Goal: Task Accomplishment & Management: Use online tool/utility

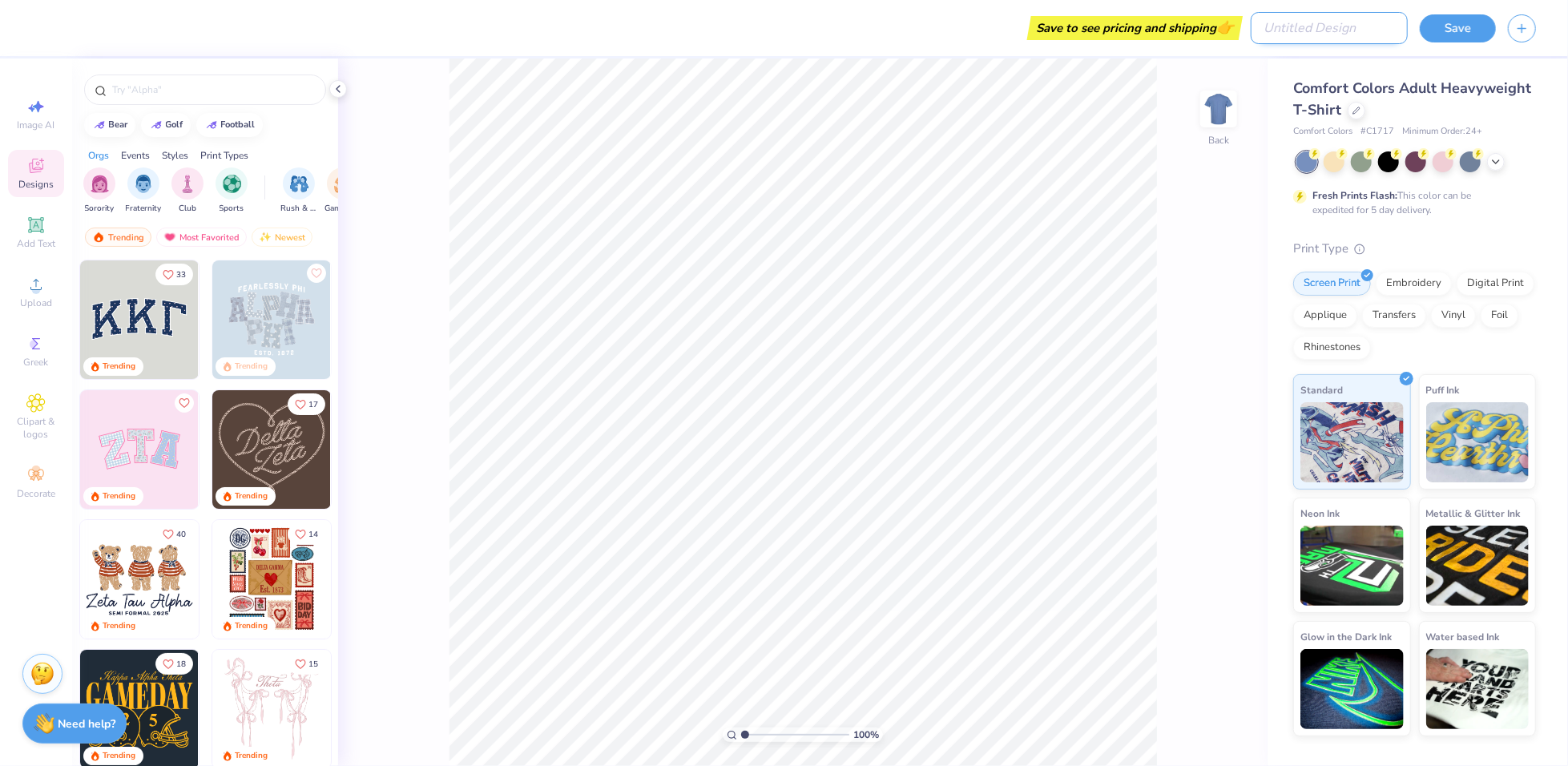
click at [1326, 41] on input "Design Title" at bounding box center [1329, 27] width 157 height 32
paste input "FPS239206"
type input "FPS239206"
click at [1354, 106] on icon at bounding box center [1356, 109] width 8 height 8
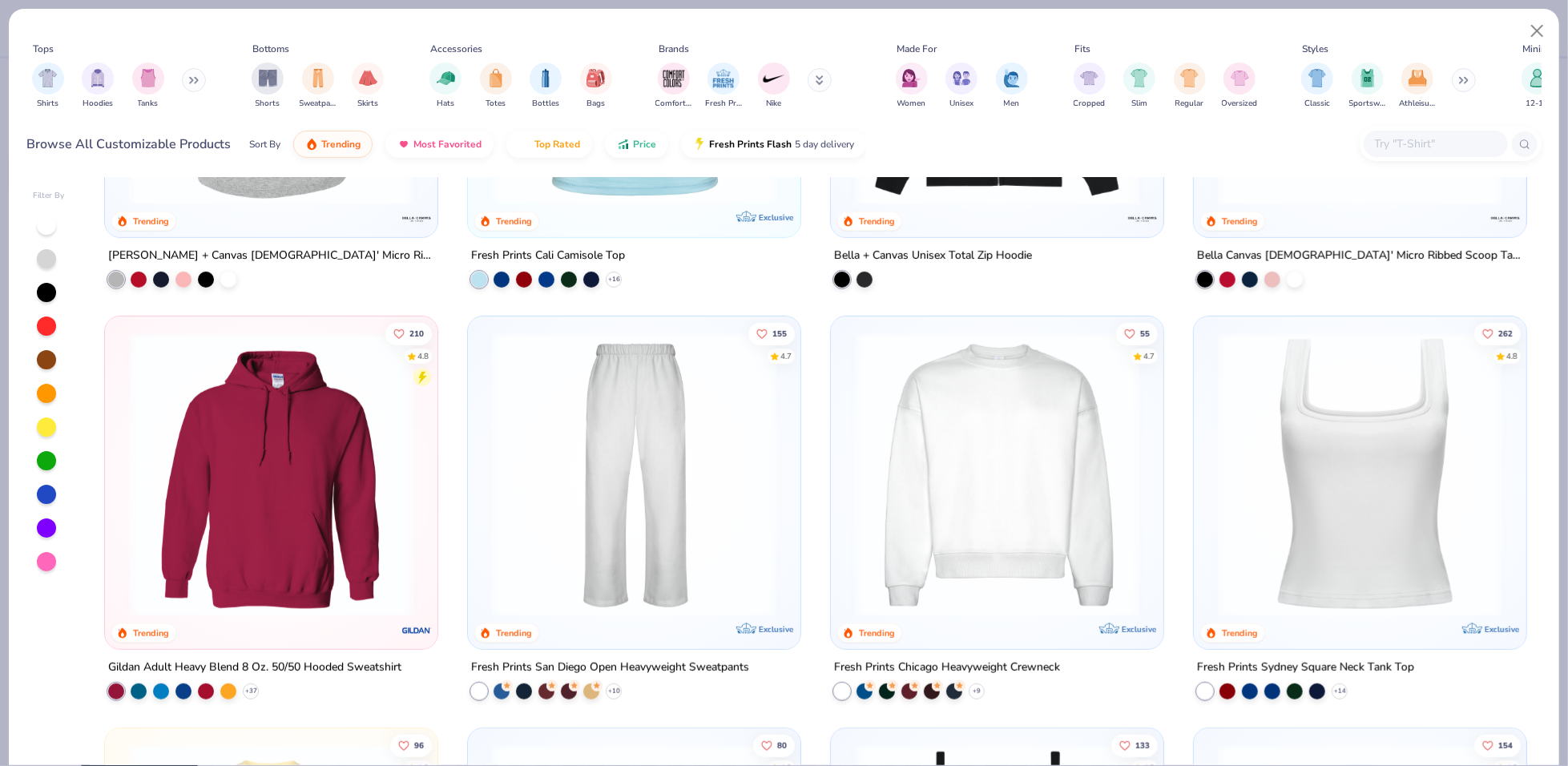
scroll to position [695, 0]
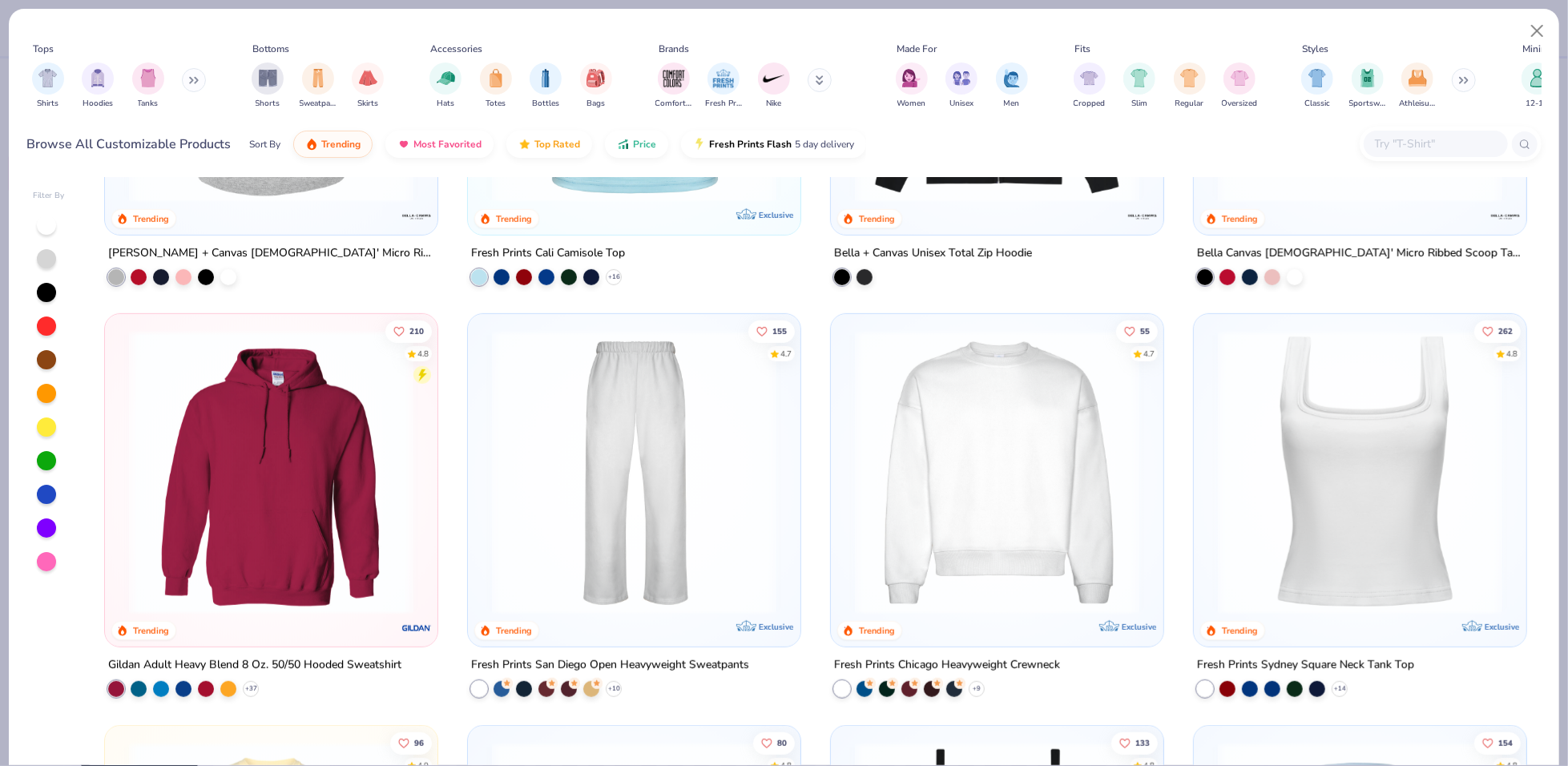
click at [946, 465] on img at bounding box center [997, 472] width 301 height 284
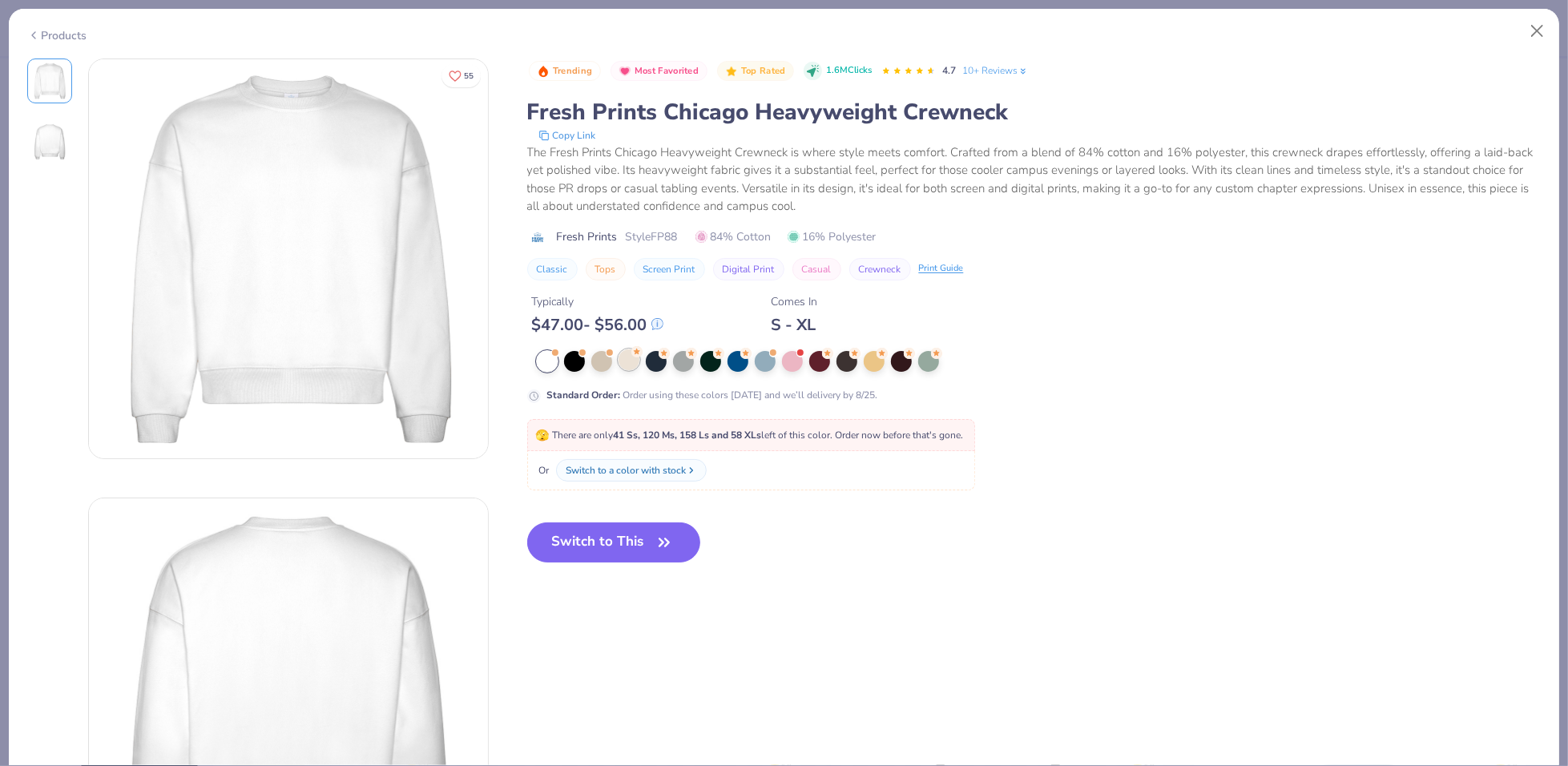
click at [627, 365] on div at bounding box center [629, 359] width 21 height 21
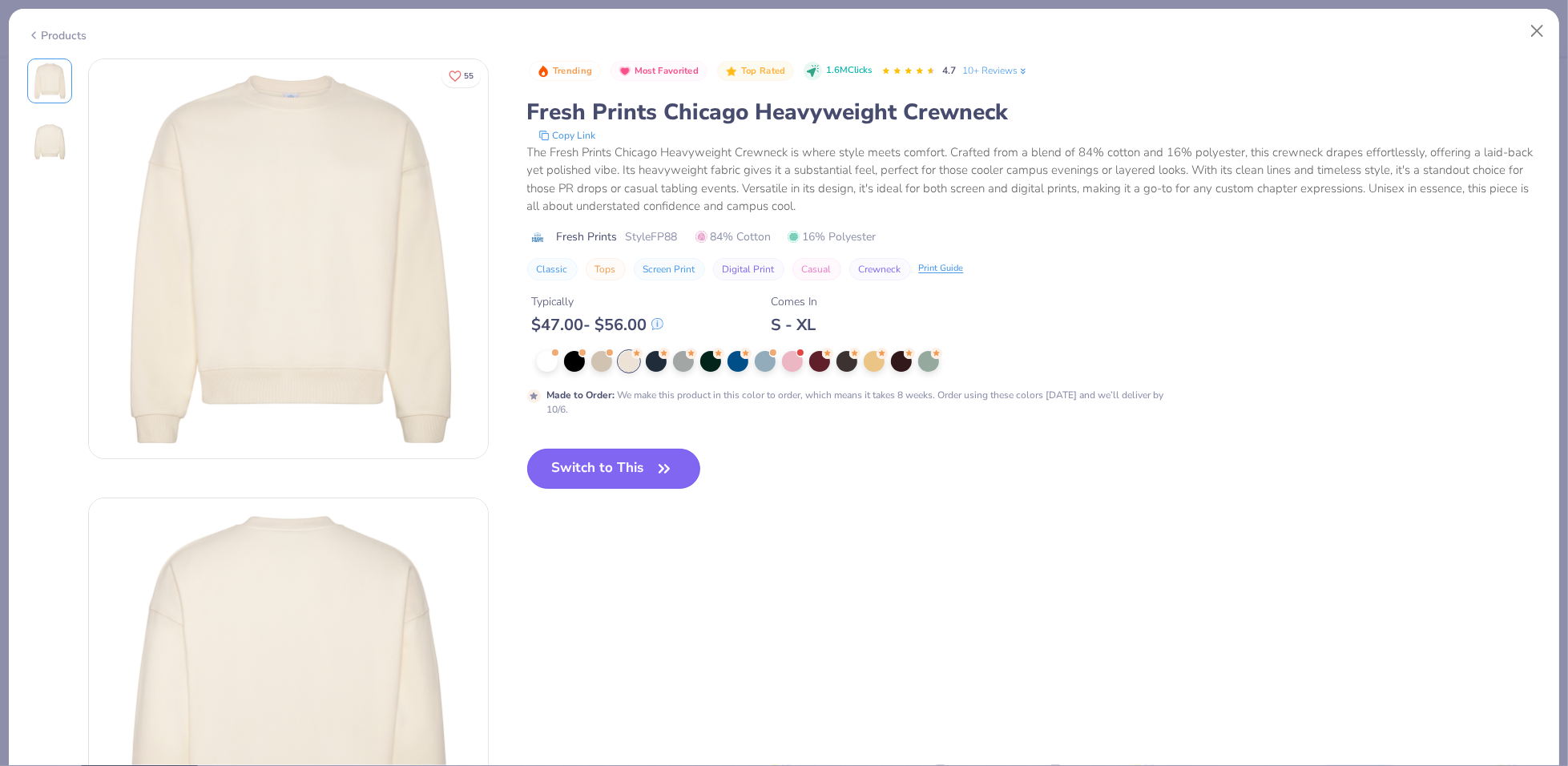
click at [639, 477] on button "Switch to This" at bounding box center [614, 469] width 174 height 40
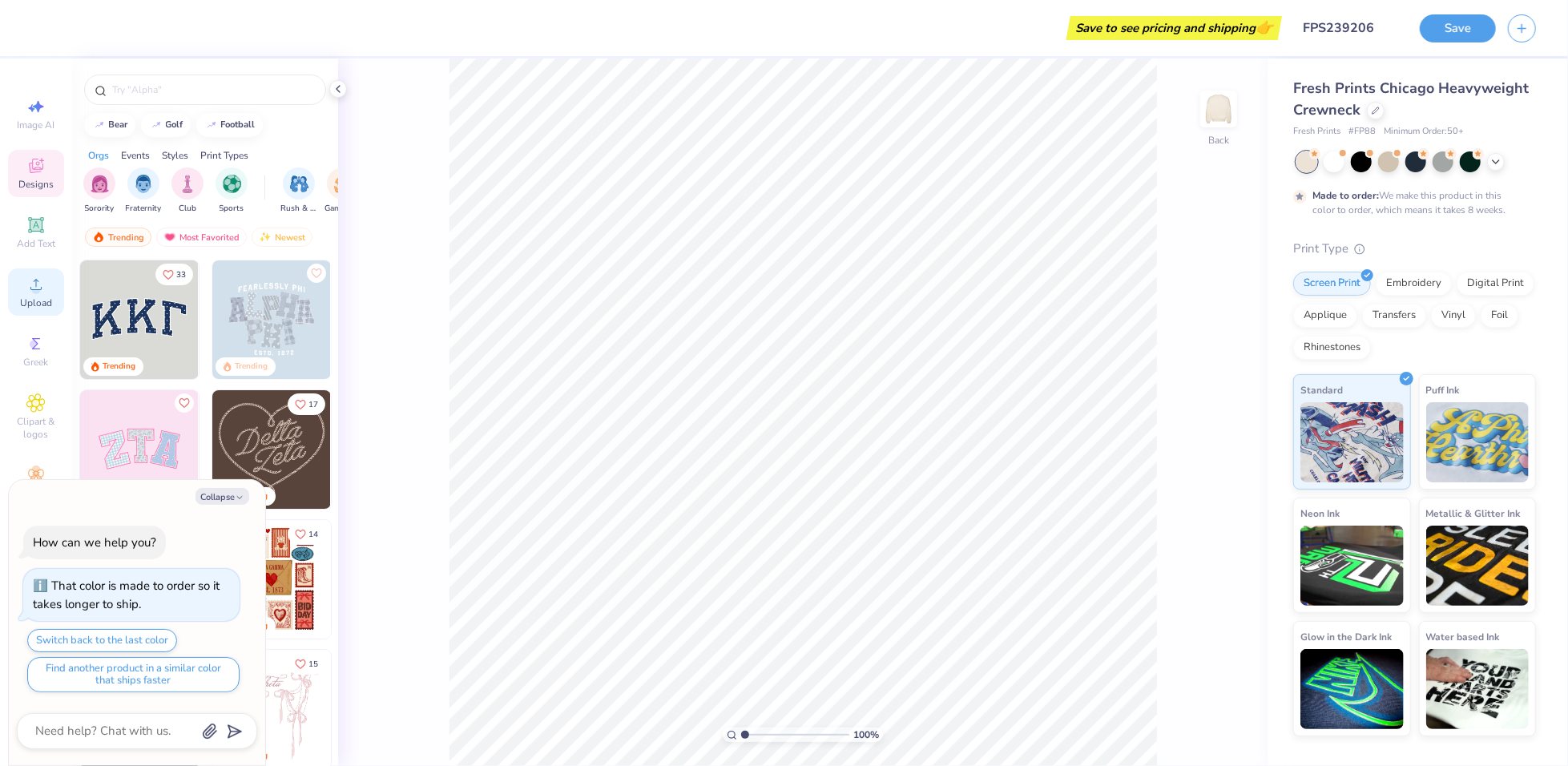
click at [39, 302] on span "Upload" at bounding box center [36, 303] width 32 height 13
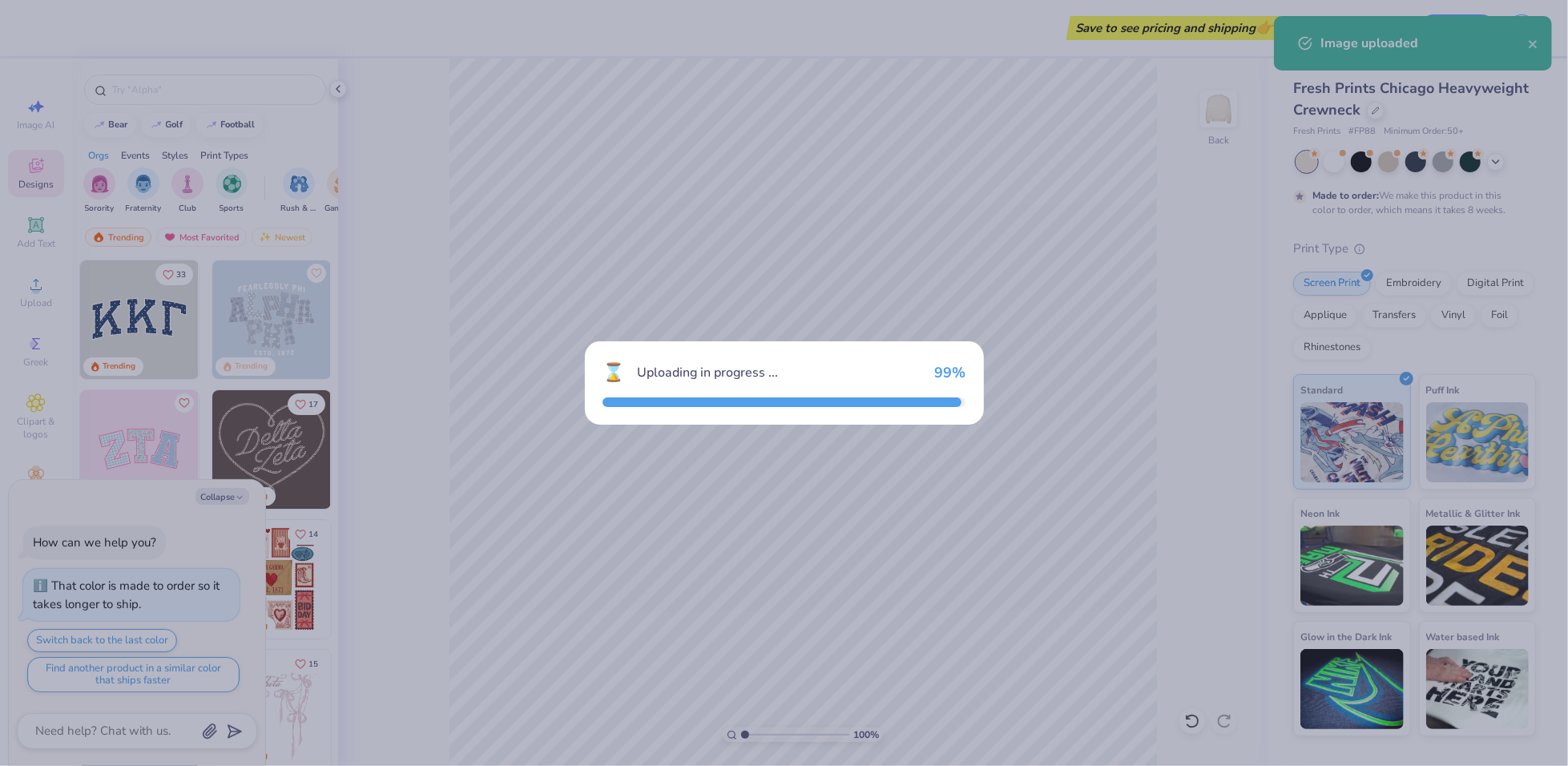
type textarea "x"
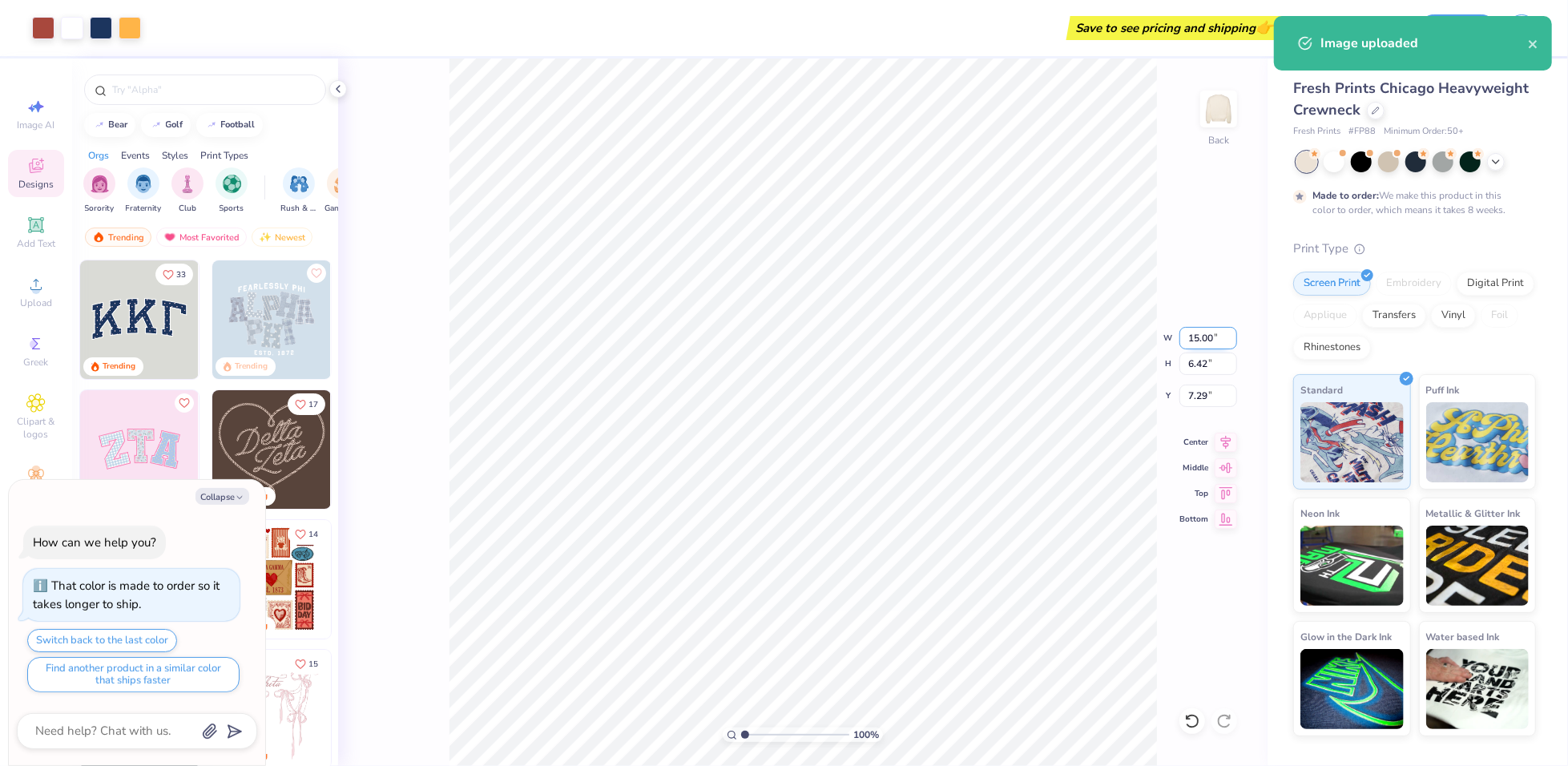
click at [1201, 329] on input "15.00" at bounding box center [1208, 338] width 58 height 22
type input "12.5"
type textarea "x"
type input "12.50"
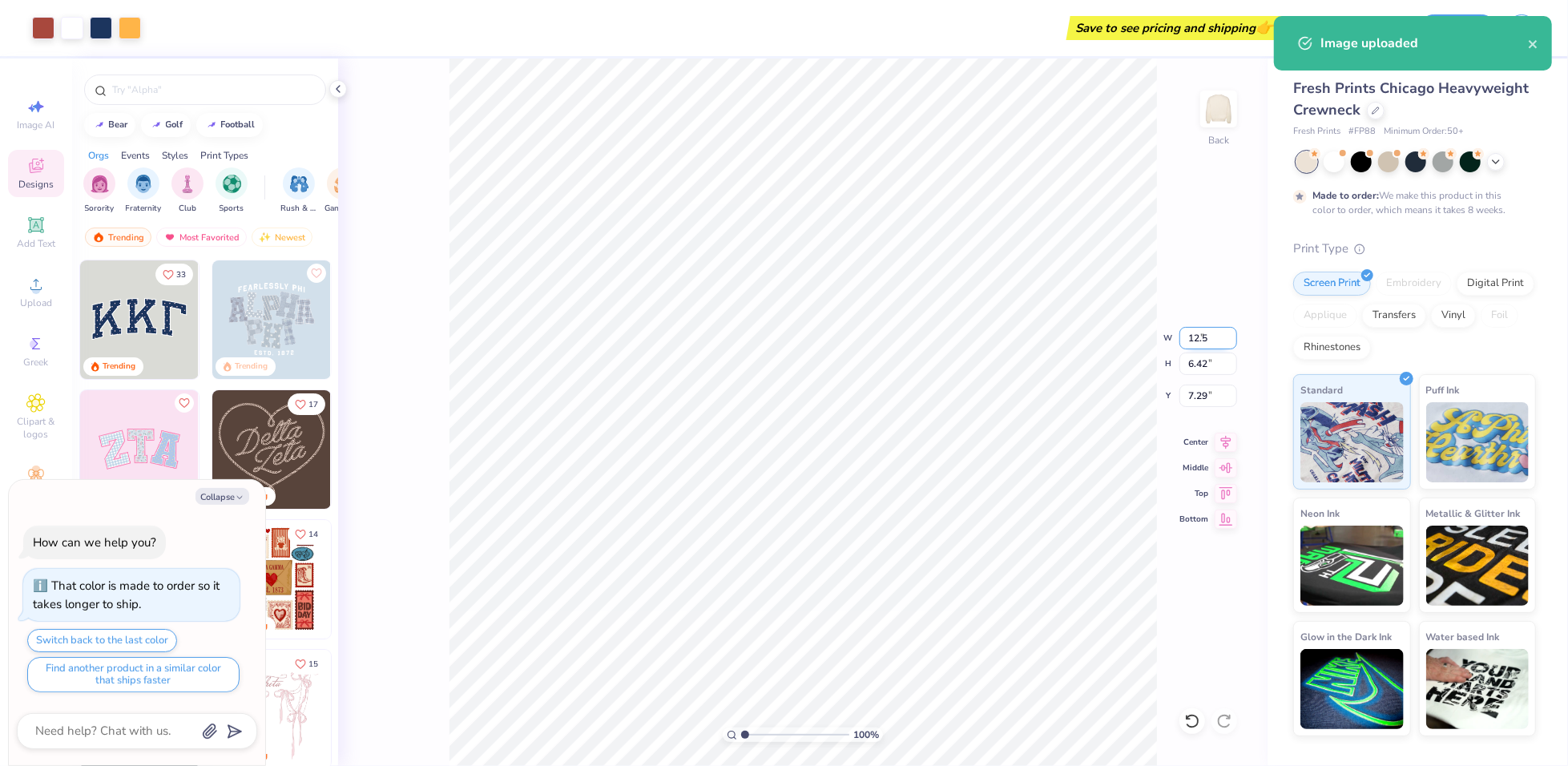
type input "5.35"
type input "7.82"
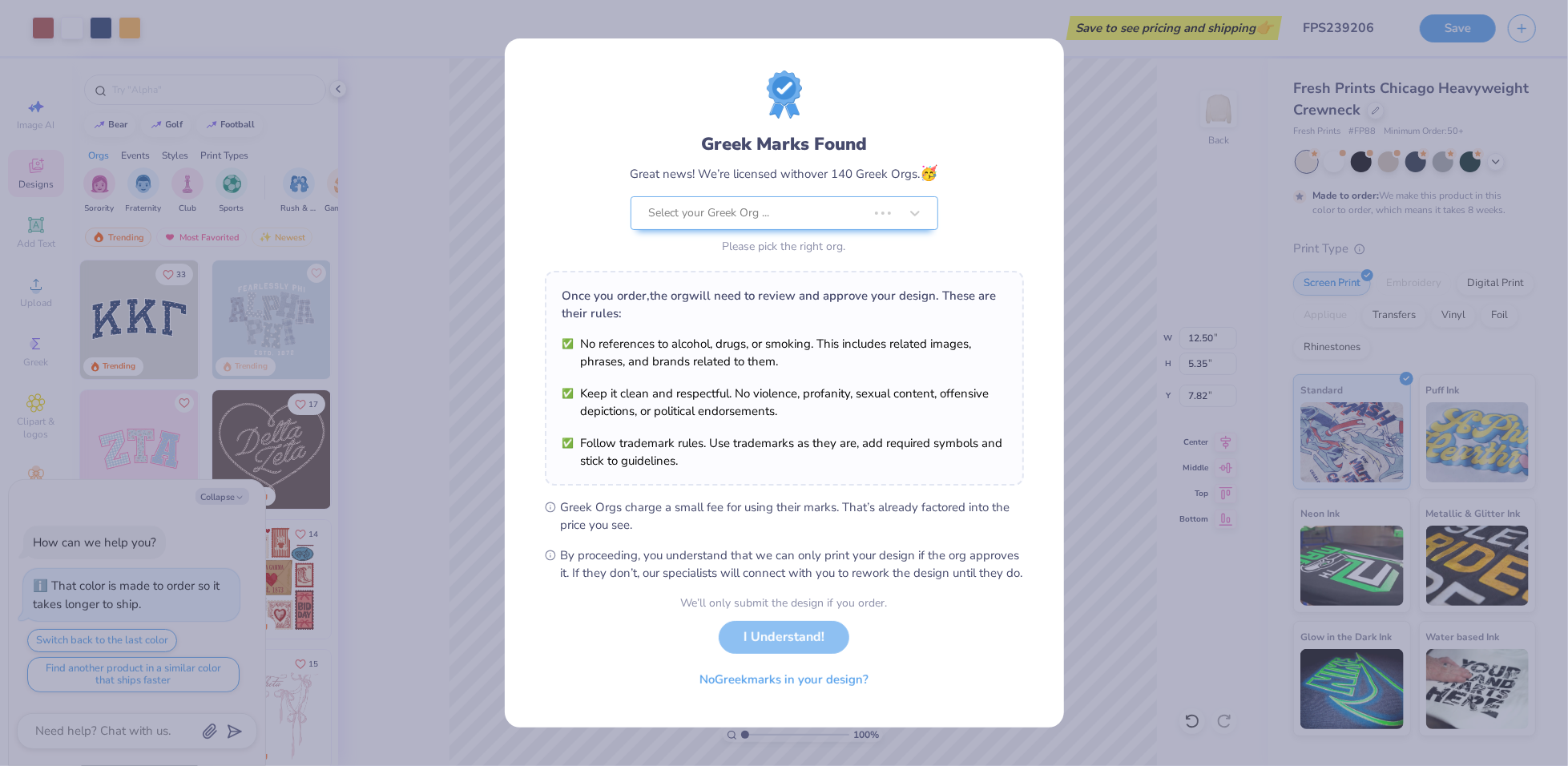
click at [864, 273] on body "Art colors Save to see pricing and shipping 👉 Design Title FPS239206 Save Image…" at bounding box center [784, 383] width 1568 height 766
type textarea "x"
type input "3.00"
click at [771, 197] on div "Select your Greek Org ..." at bounding box center [773, 213] width 253 height 32
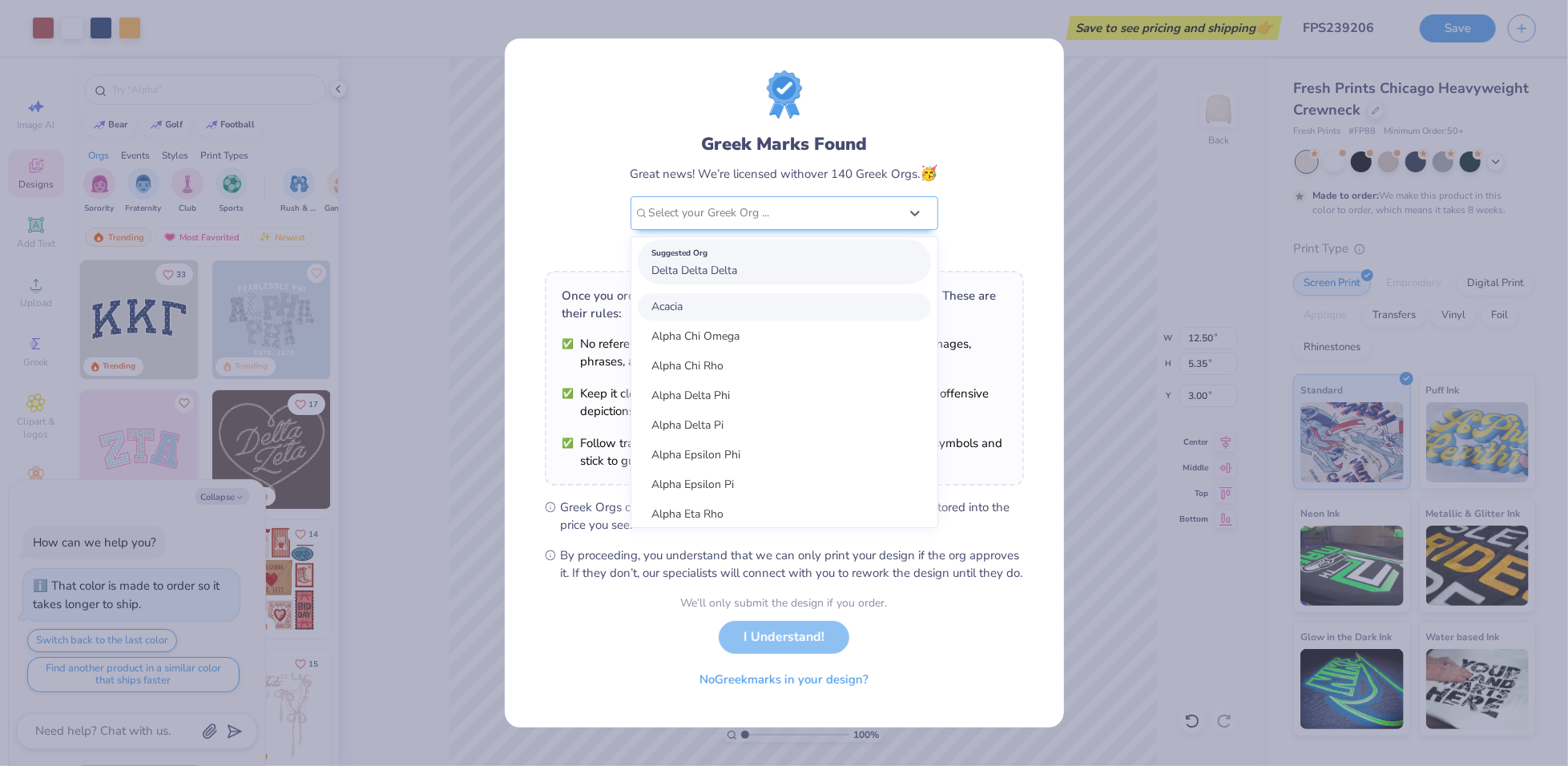
click at [756, 265] on div "Suggested Org Delta Delta Delta" at bounding box center [784, 261] width 293 height 45
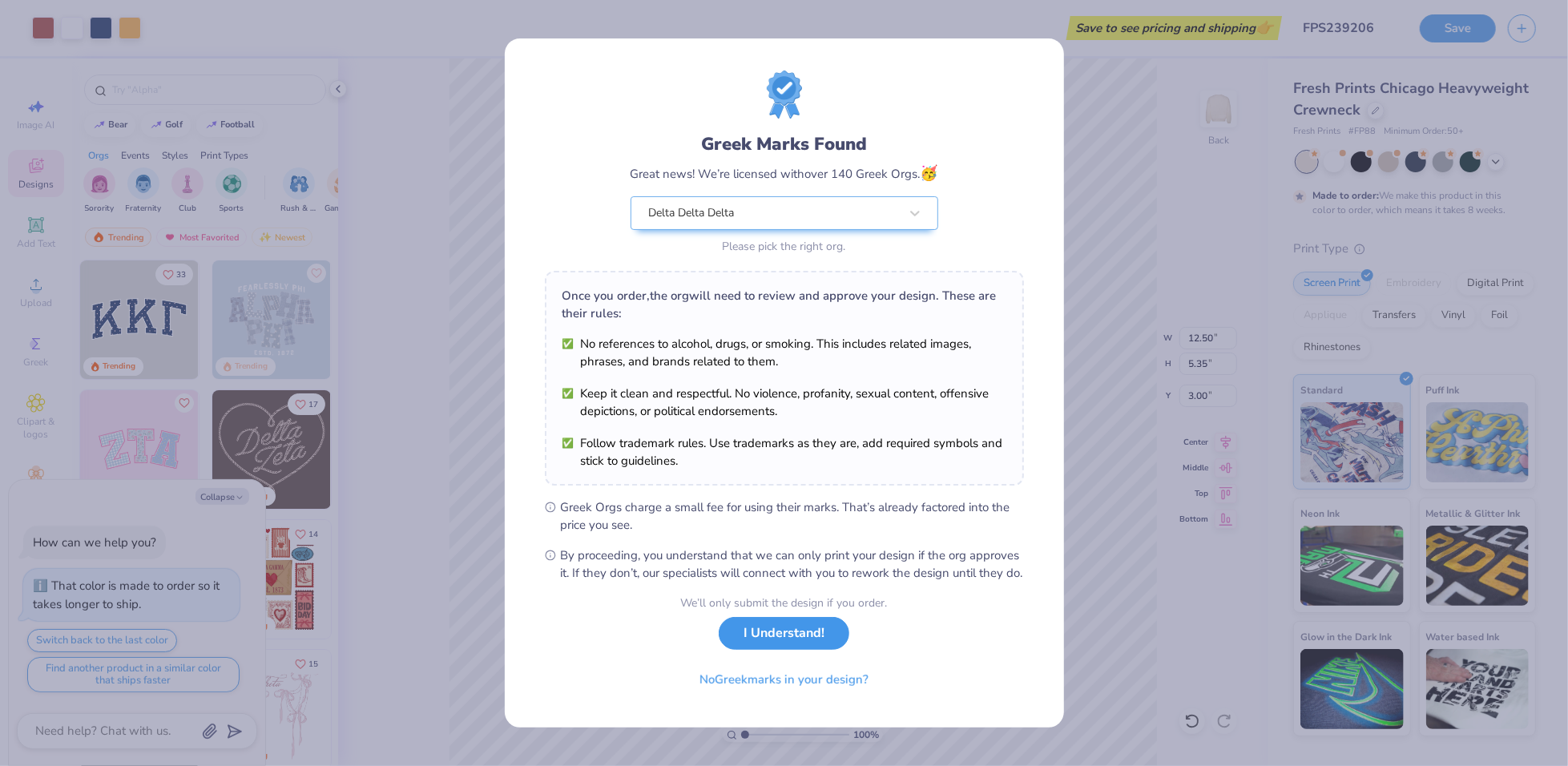
click at [783, 634] on button "I Understand!" at bounding box center [784, 633] width 131 height 33
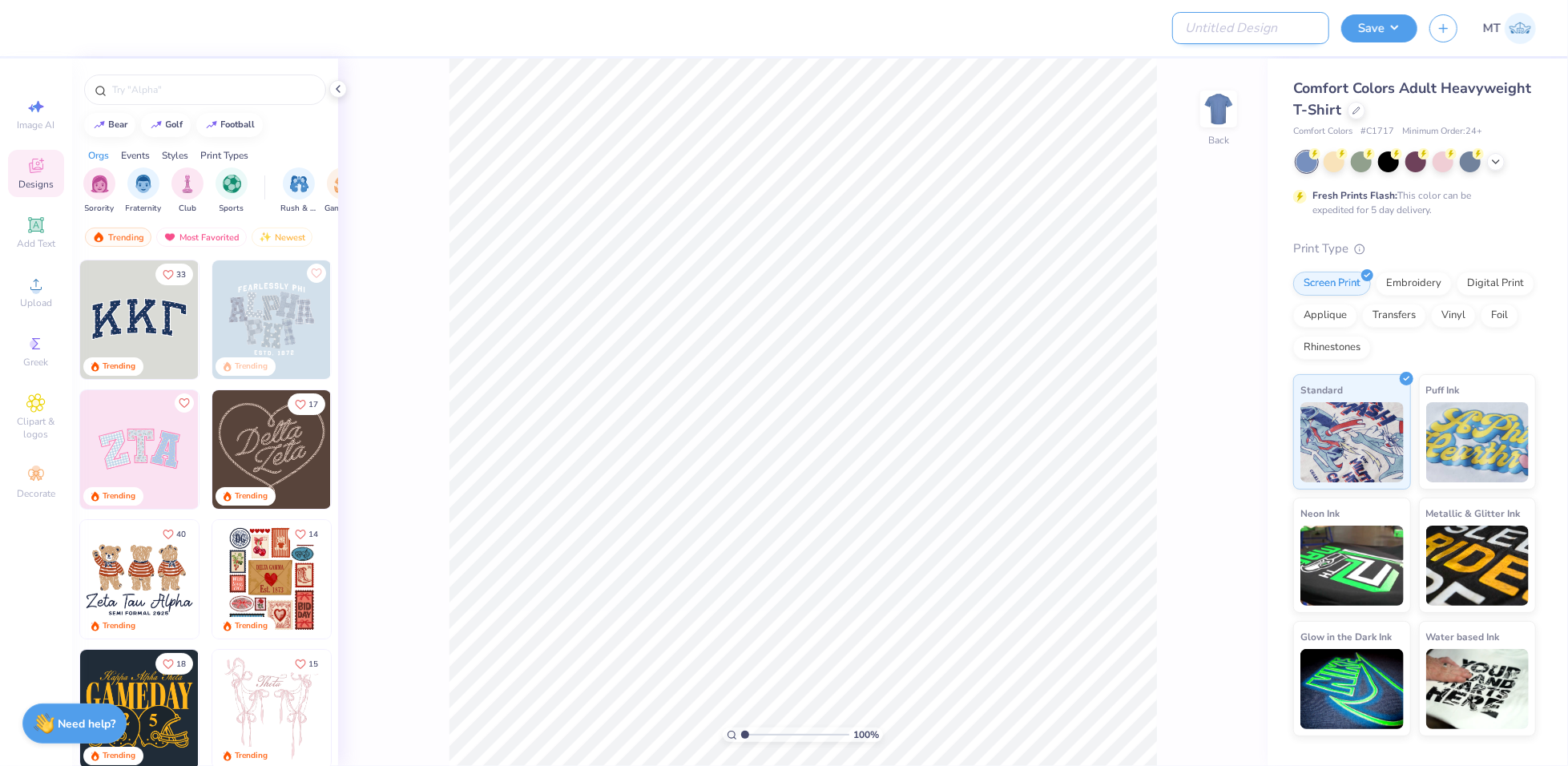
click at [1242, 43] on input "Design Title" at bounding box center [1250, 27] width 157 height 32
paste input "FPS239206"
type input "FPS239206"
click at [1360, 112] on div at bounding box center [1356, 108] width 17 height 17
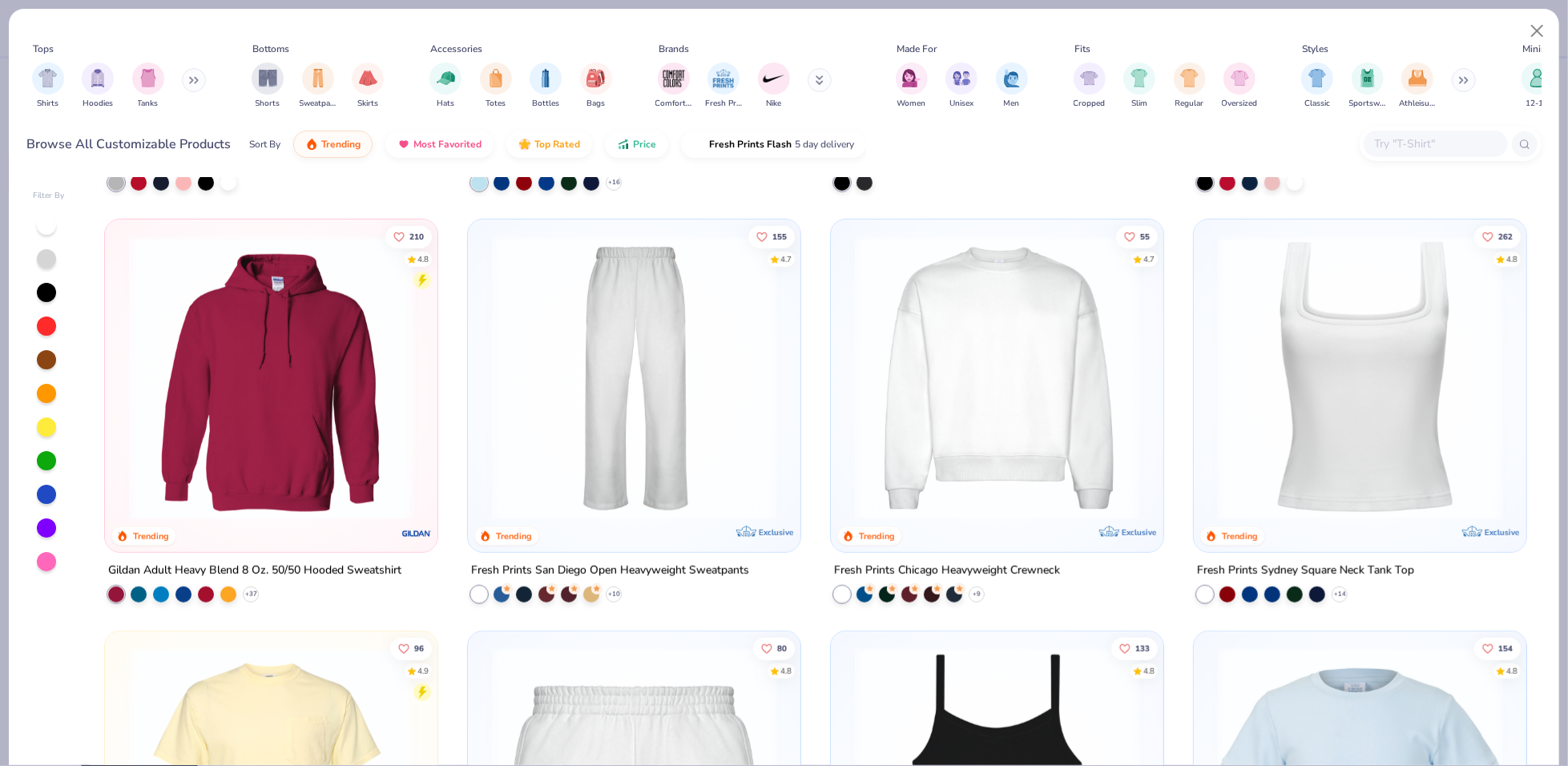
scroll to position [795, 0]
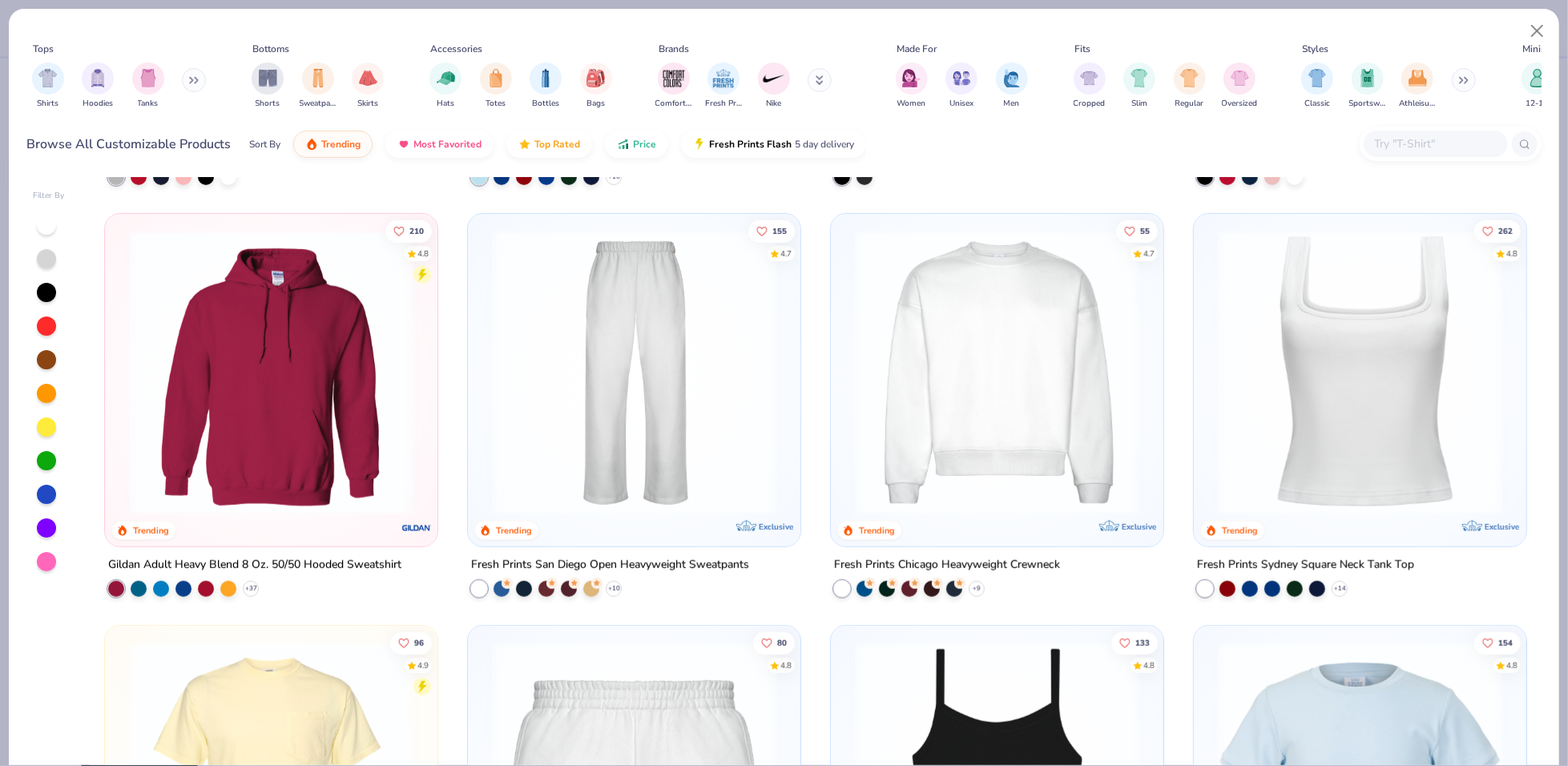
click at [955, 395] on img at bounding box center [997, 372] width 301 height 284
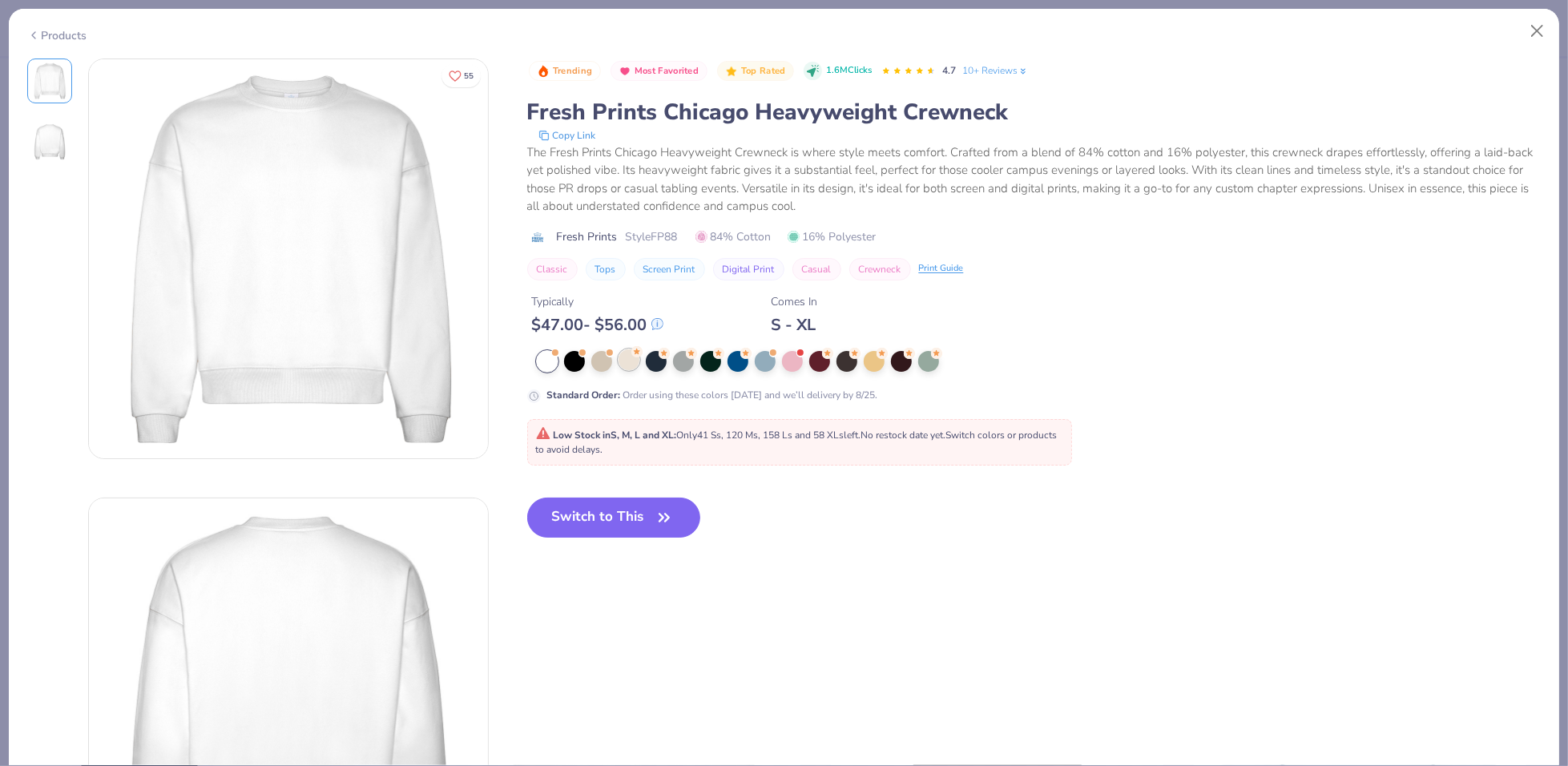
click at [630, 359] on div at bounding box center [629, 359] width 21 height 21
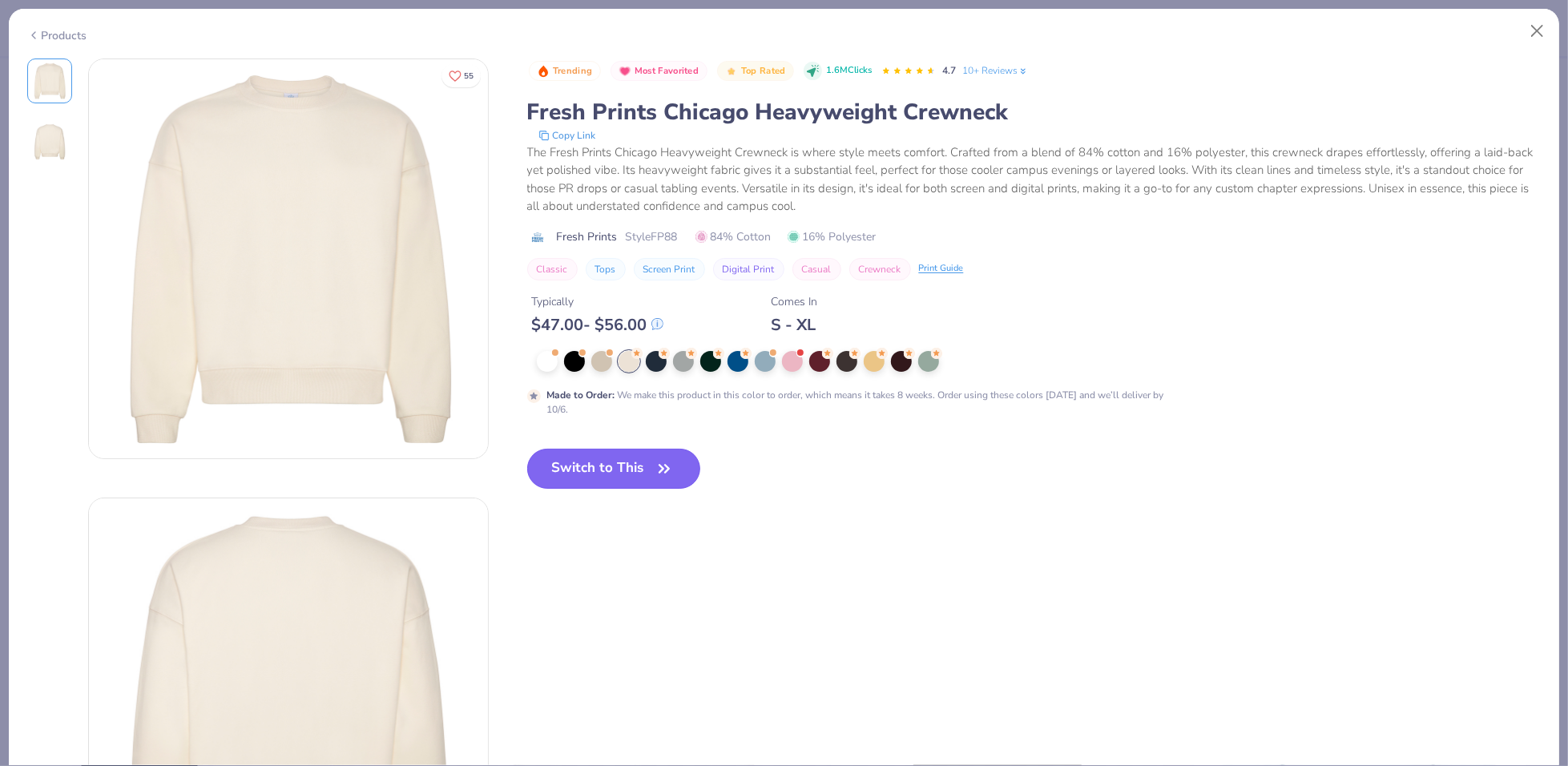
click at [620, 482] on button "Switch to This" at bounding box center [614, 469] width 174 height 40
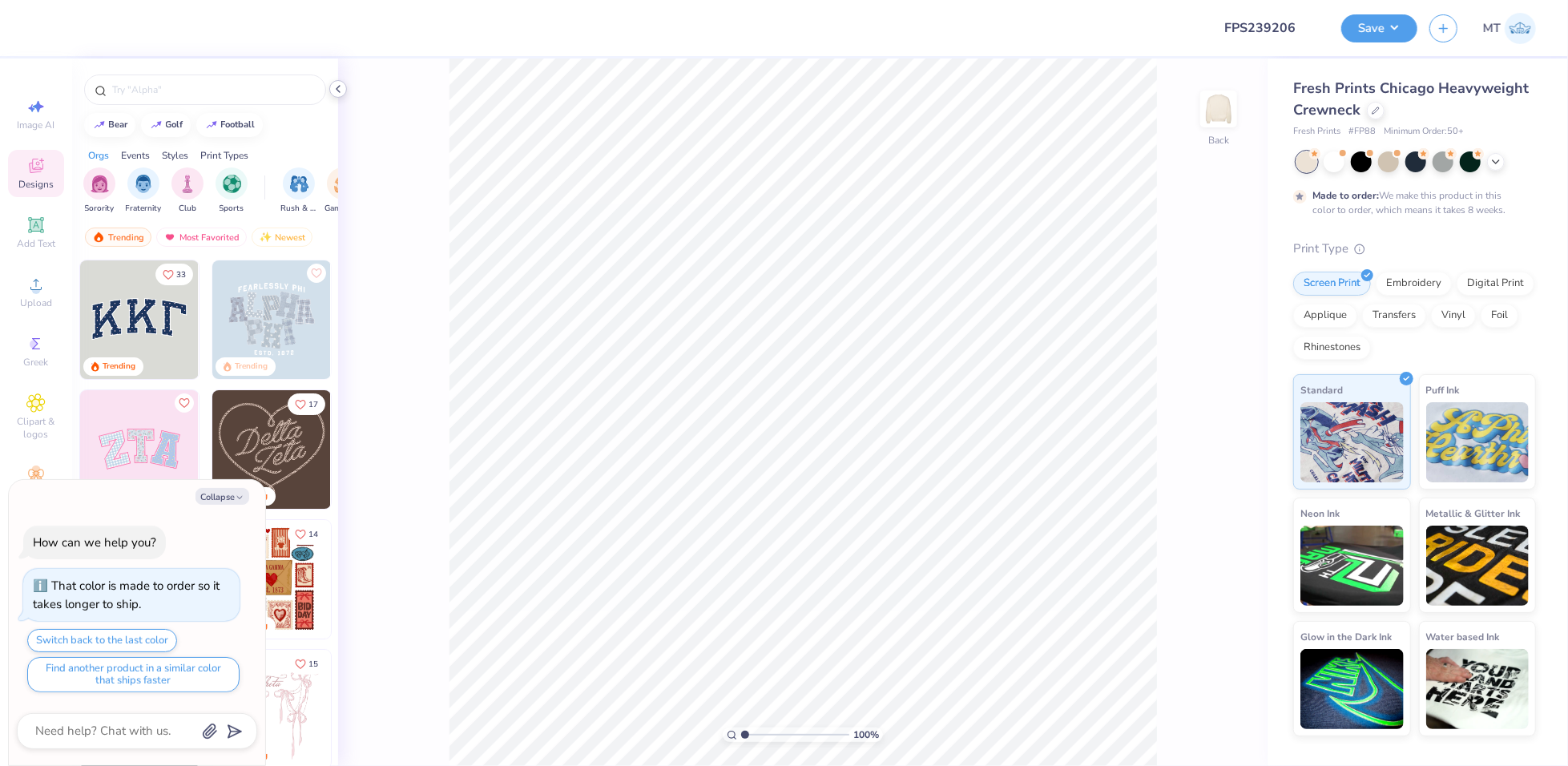
click at [345, 90] on div at bounding box center [337, 88] width 17 height 17
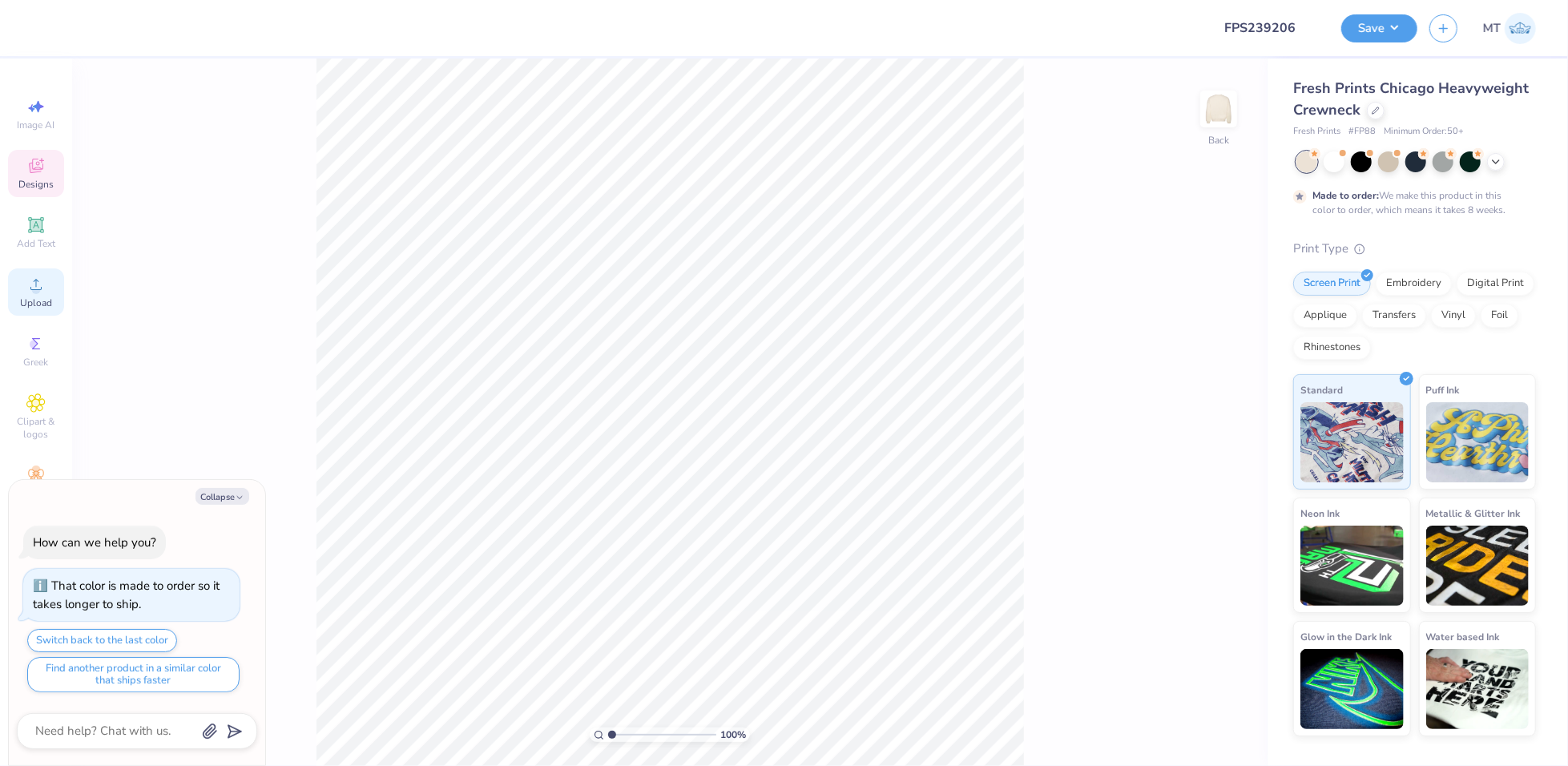
click at [34, 298] on span "Upload" at bounding box center [36, 303] width 32 height 13
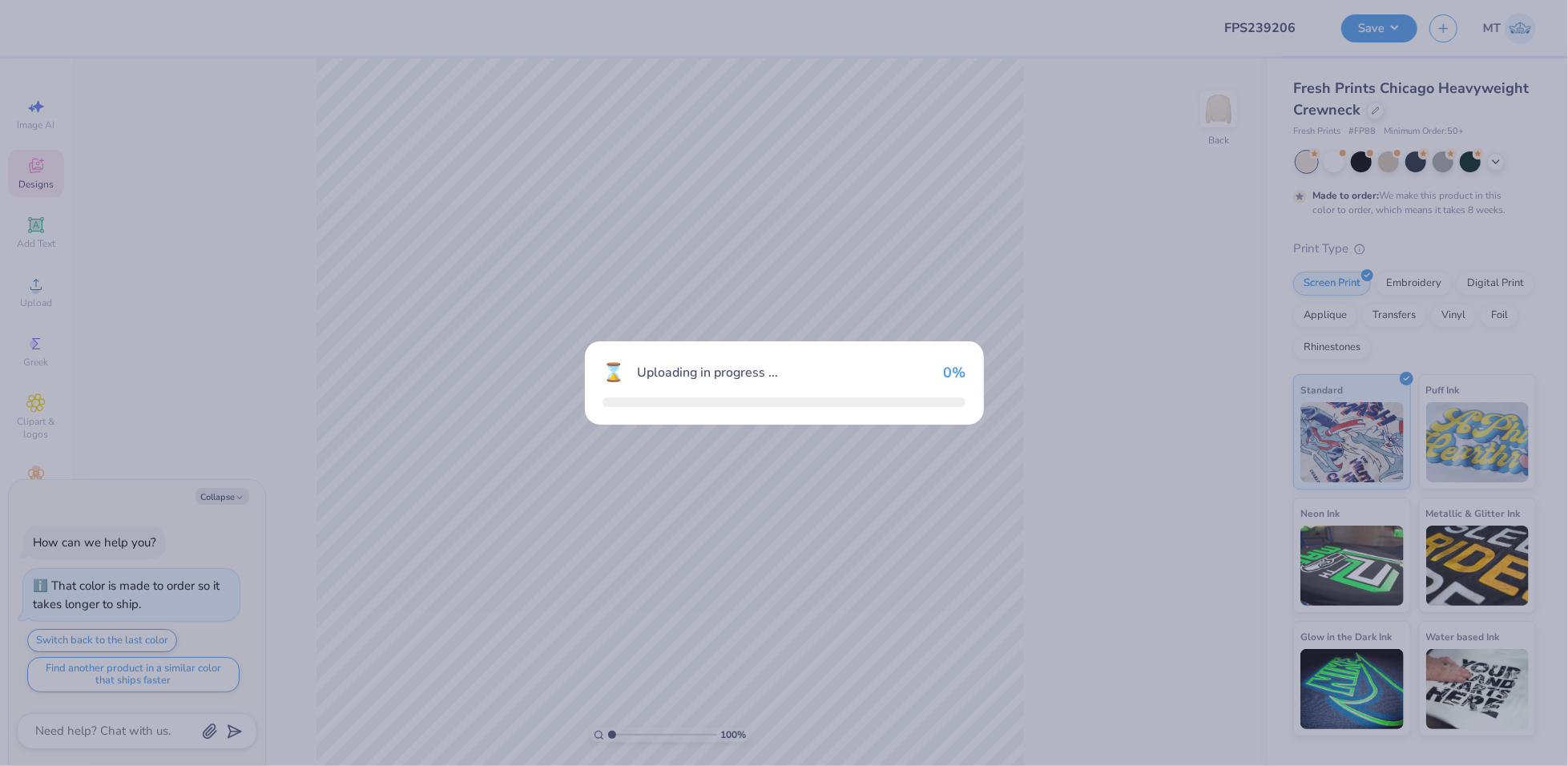
type textarea "x"
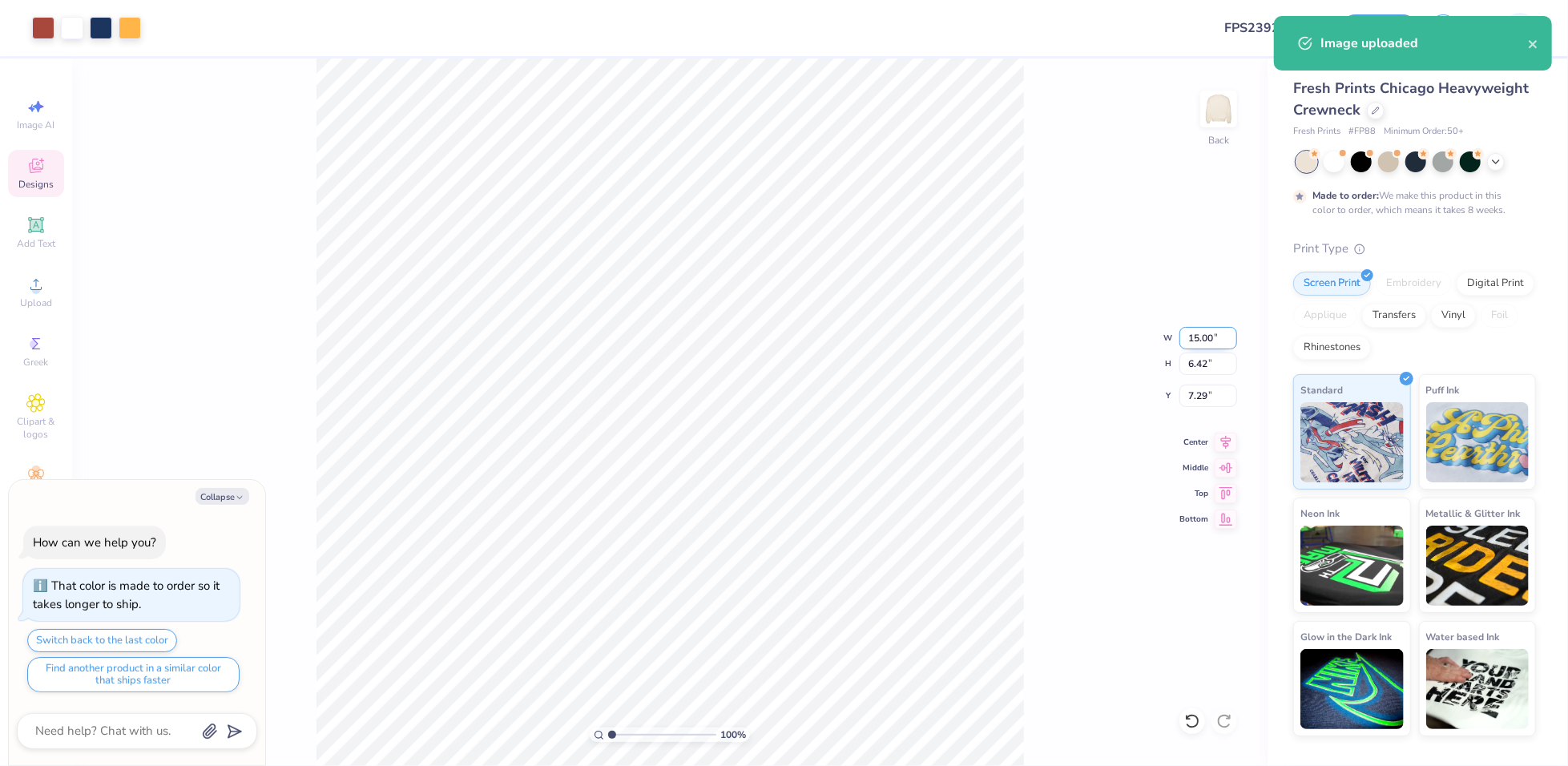
click at [1198, 345] on input "15.00" at bounding box center [1208, 338] width 58 height 22
type input "11"
type textarea "x"
type input "11.00"
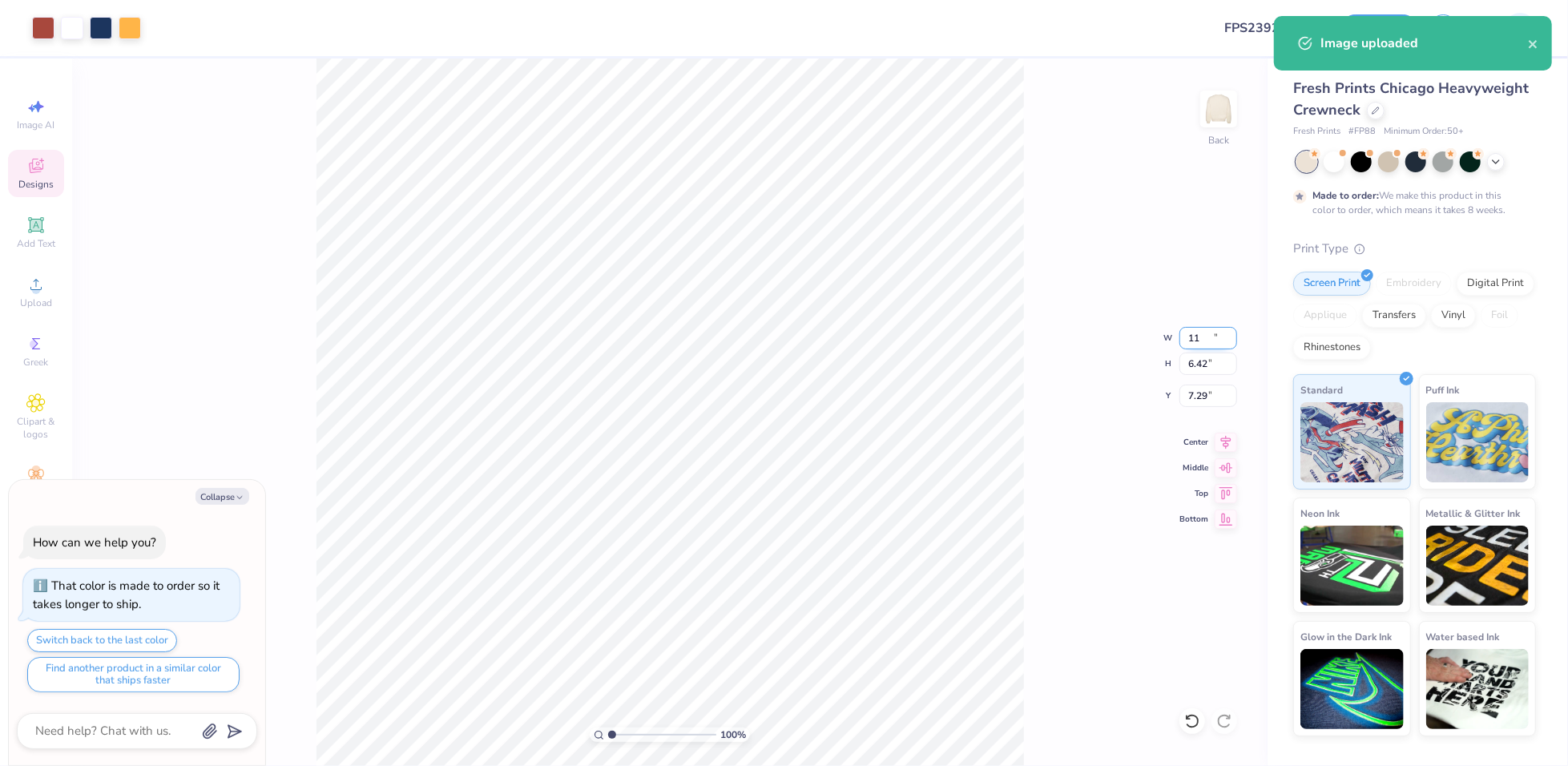
type input "4.71"
type input "8.15"
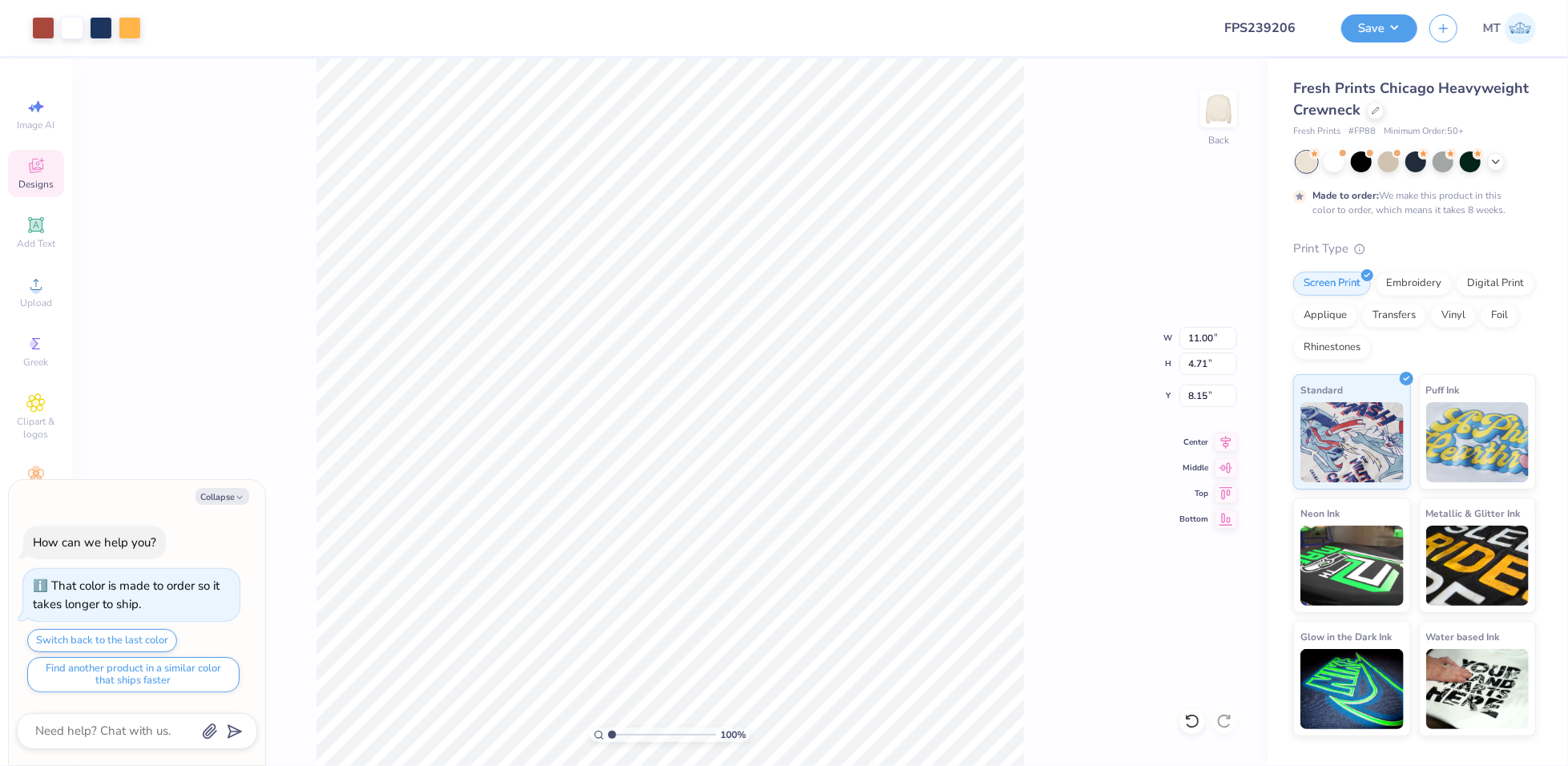
type textarea "x"
type input "3.00"
click at [1360, 38] on button "Save" at bounding box center [1379, 26] width 76 height 28
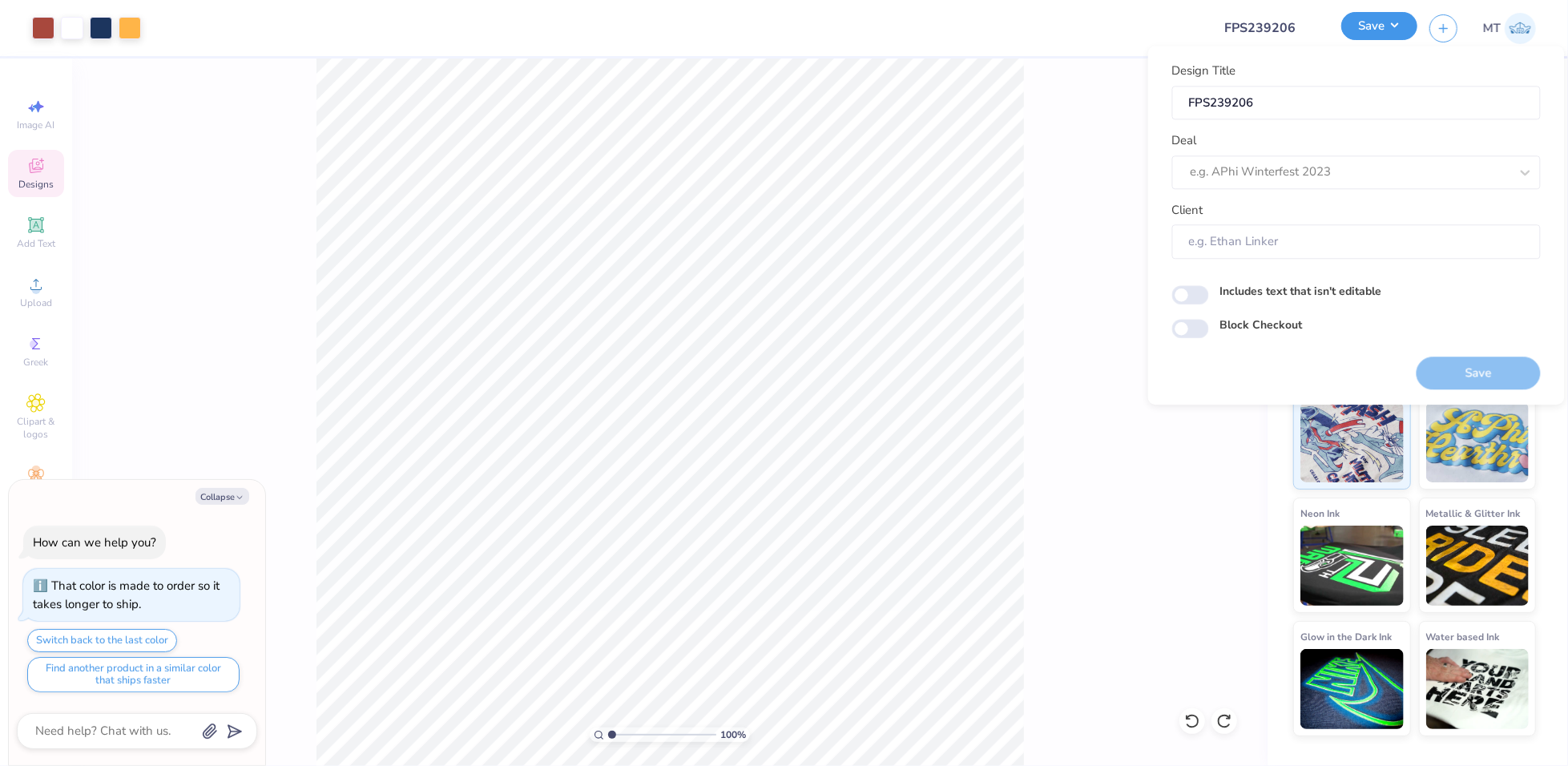
type textarea "x"
click at [1334, 190] on div "Design Title FPS239206 Deal e.g. APhi Winterfest 2023 Client" at bounding box center [1356, 159] width 368 height 197
click at [1335, 178] on div at bounding box center [1350, 173] width 319 height 22
click at [1350, 265] on div "Design Tool Gallery" at bounding box center [1356, 272] width 356 height 27
type input "design tool"
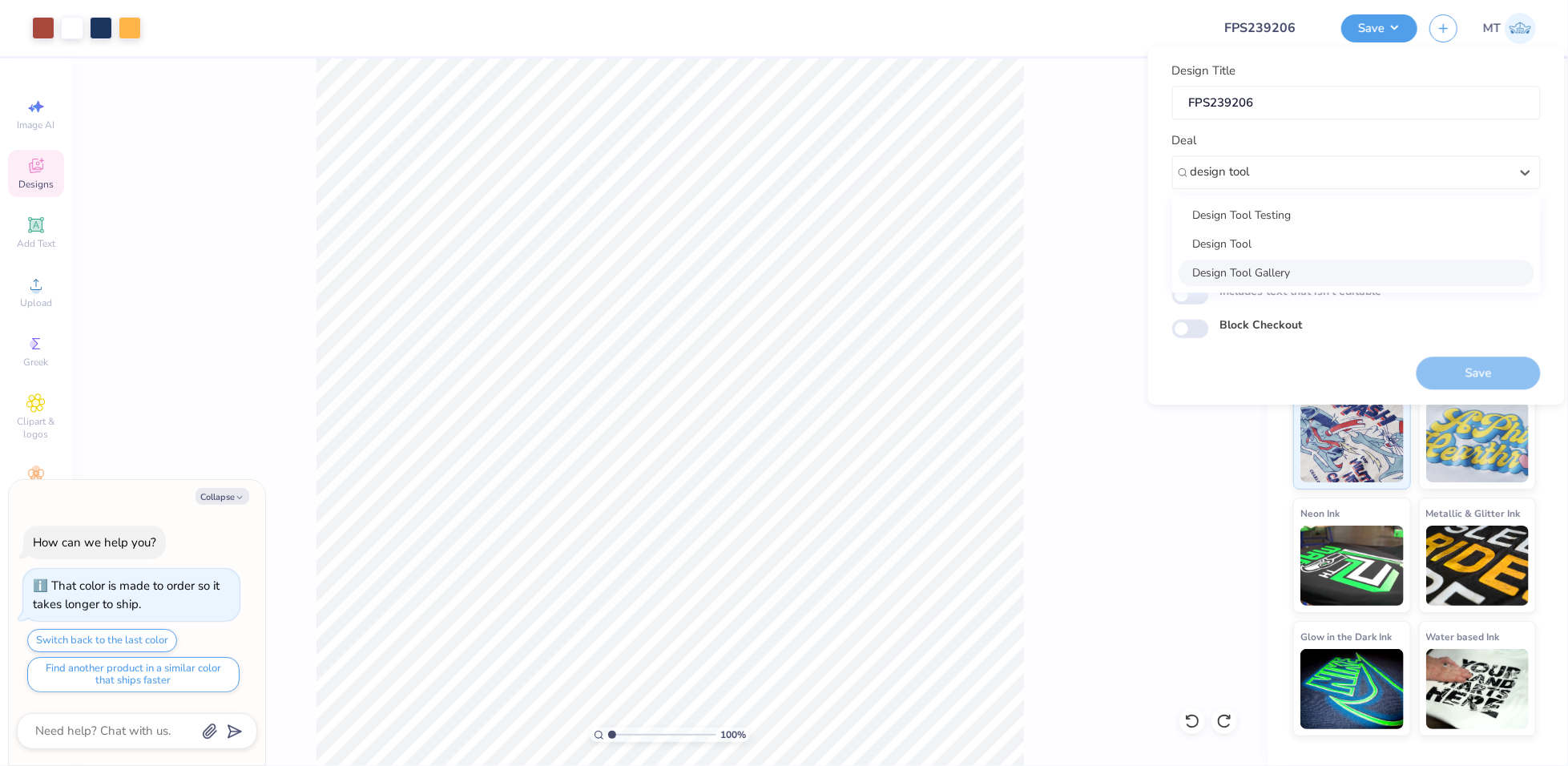
type textarea "x"
type input "Design Tool Gallery User"
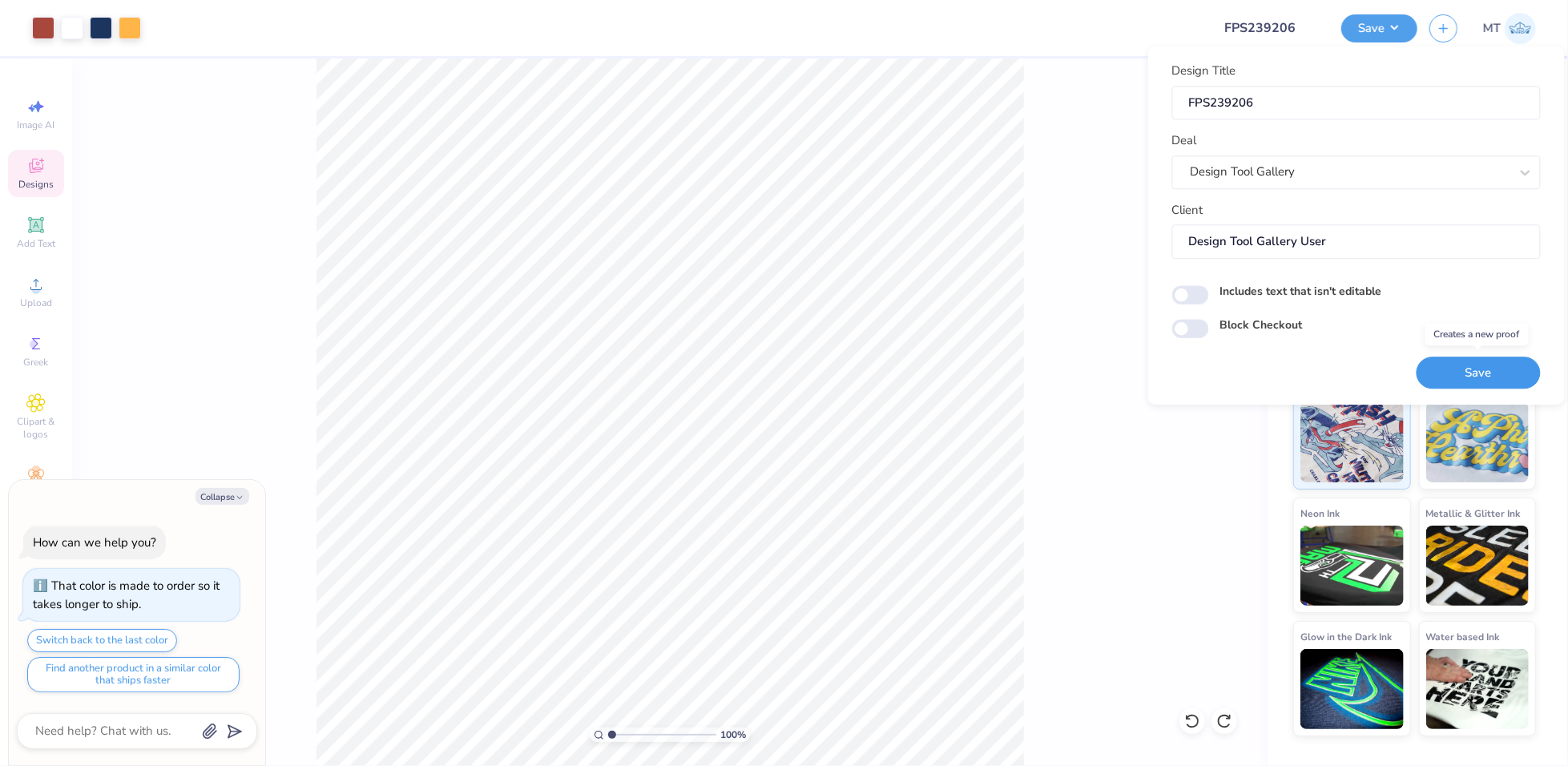
click at [1486, 376] on button "Save" at bounding box center [1479, 373] width 125 height 33
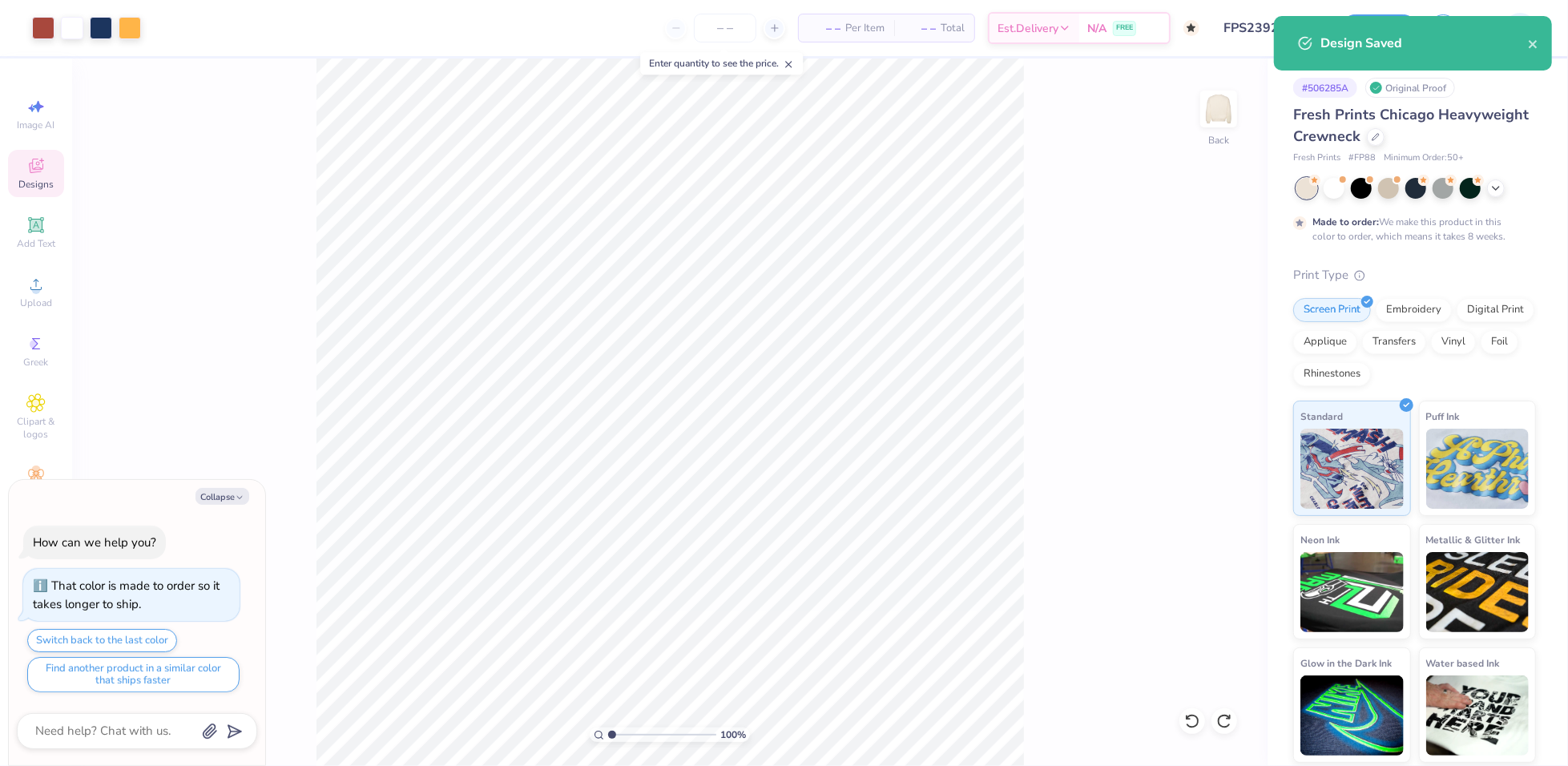
type textarea "x"
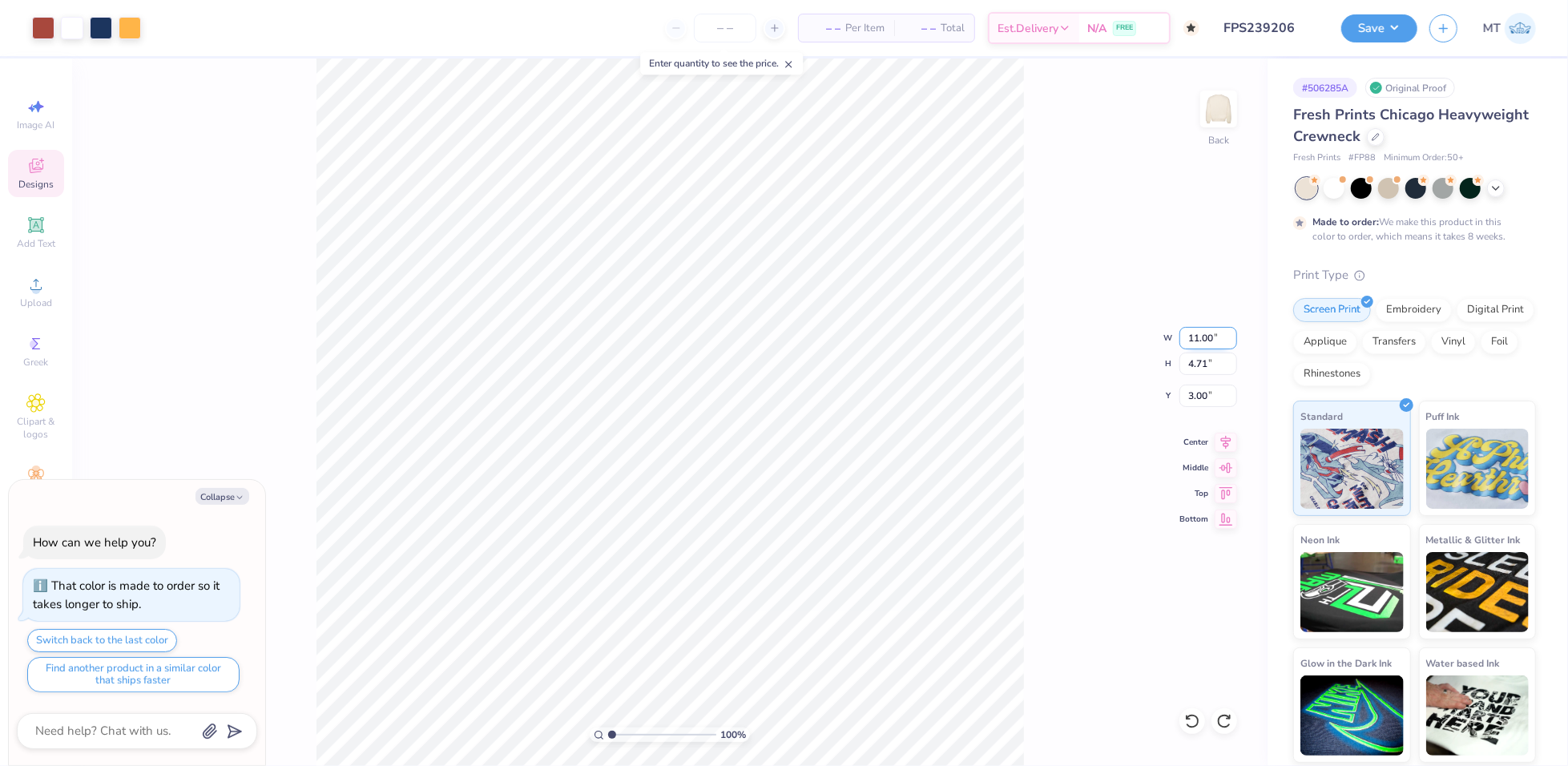
click at [1189, 328] on input "11.00" at bounding box center [1208, 338] width 58 height 22
type input "12"
type textarea "x"
type input "12.00"
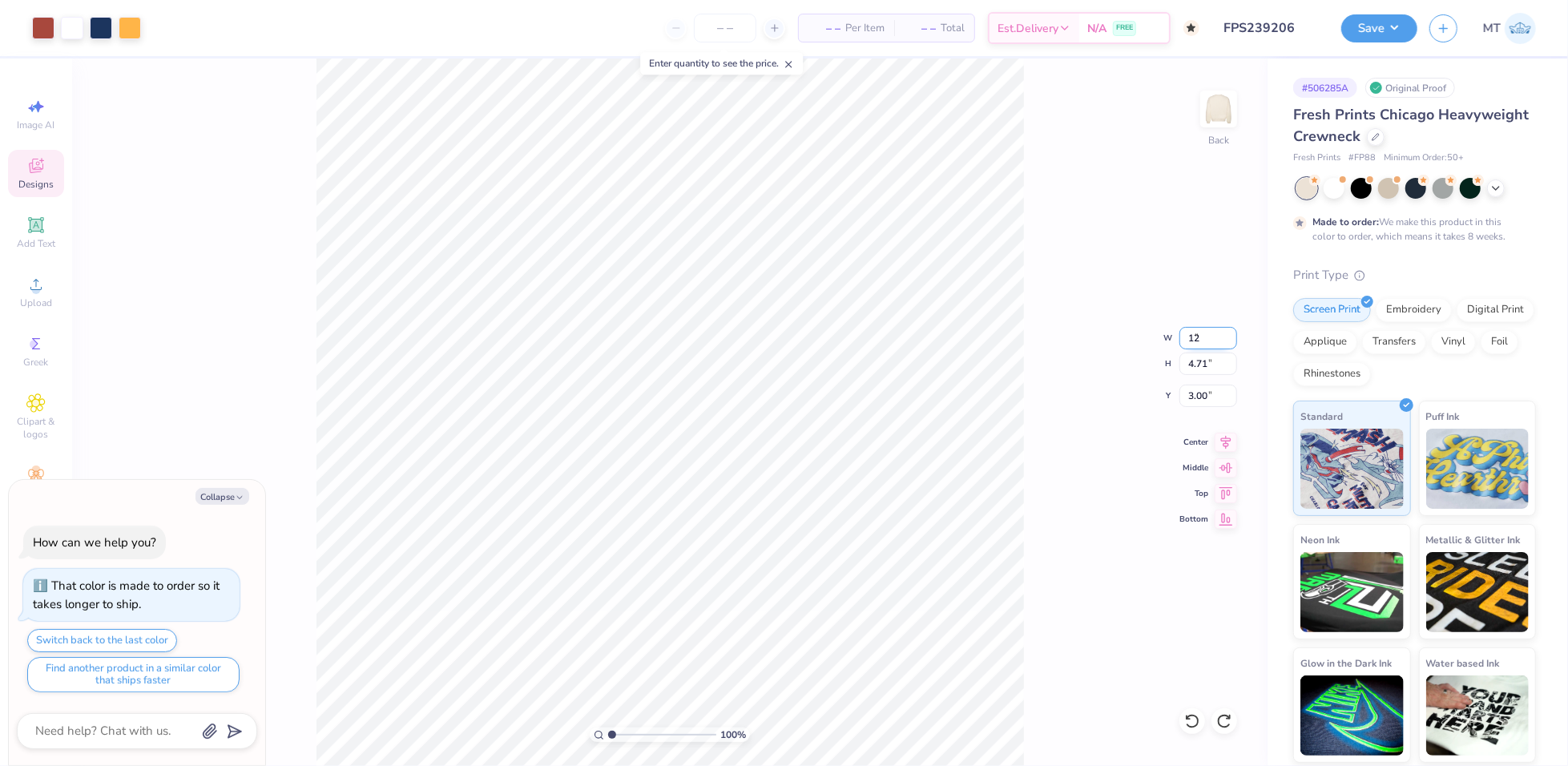
type input "5.14"
click at [1199, 388] on input "2.79" at bounding box center [1208, 396] width 58 height 22
type input "2.5"
type textarea "x"
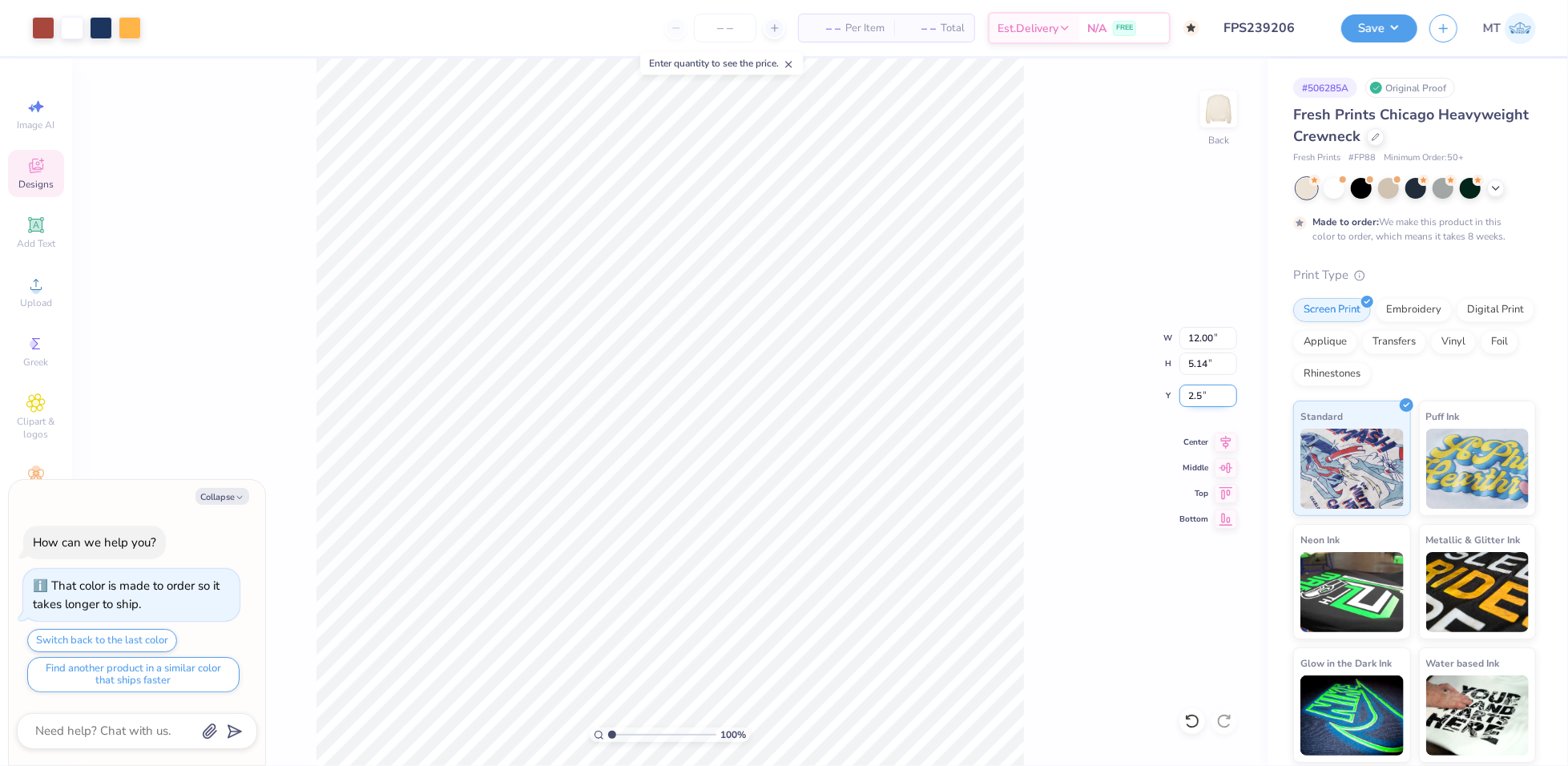
type input "2.50"
click at [1398, 28] on button "Save" at bounding box center [1379, 26] width 76 height 28
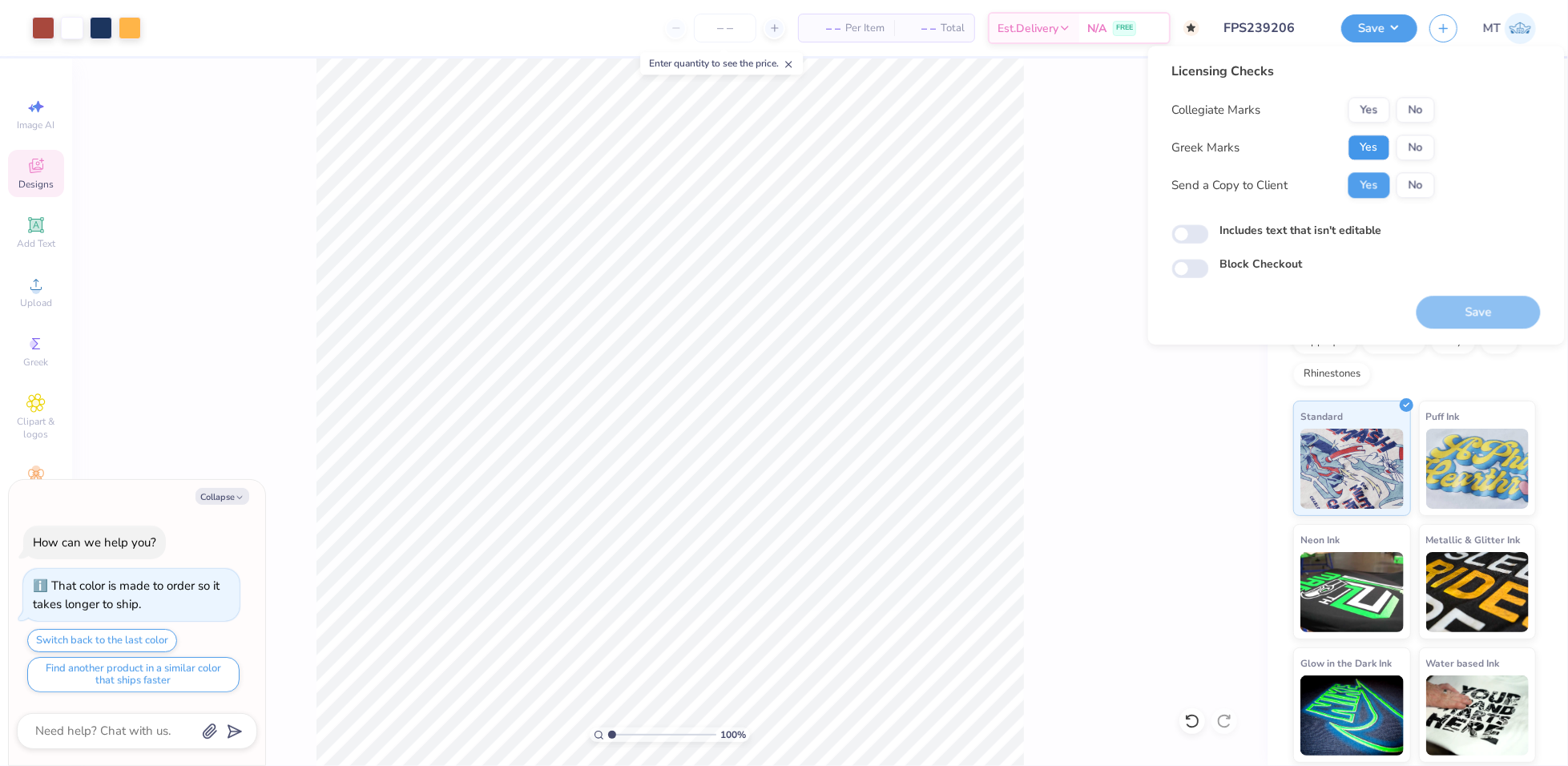
click at [1366, 152] on button "Yes" at bounding box center [1369, 148] width 41 height 26
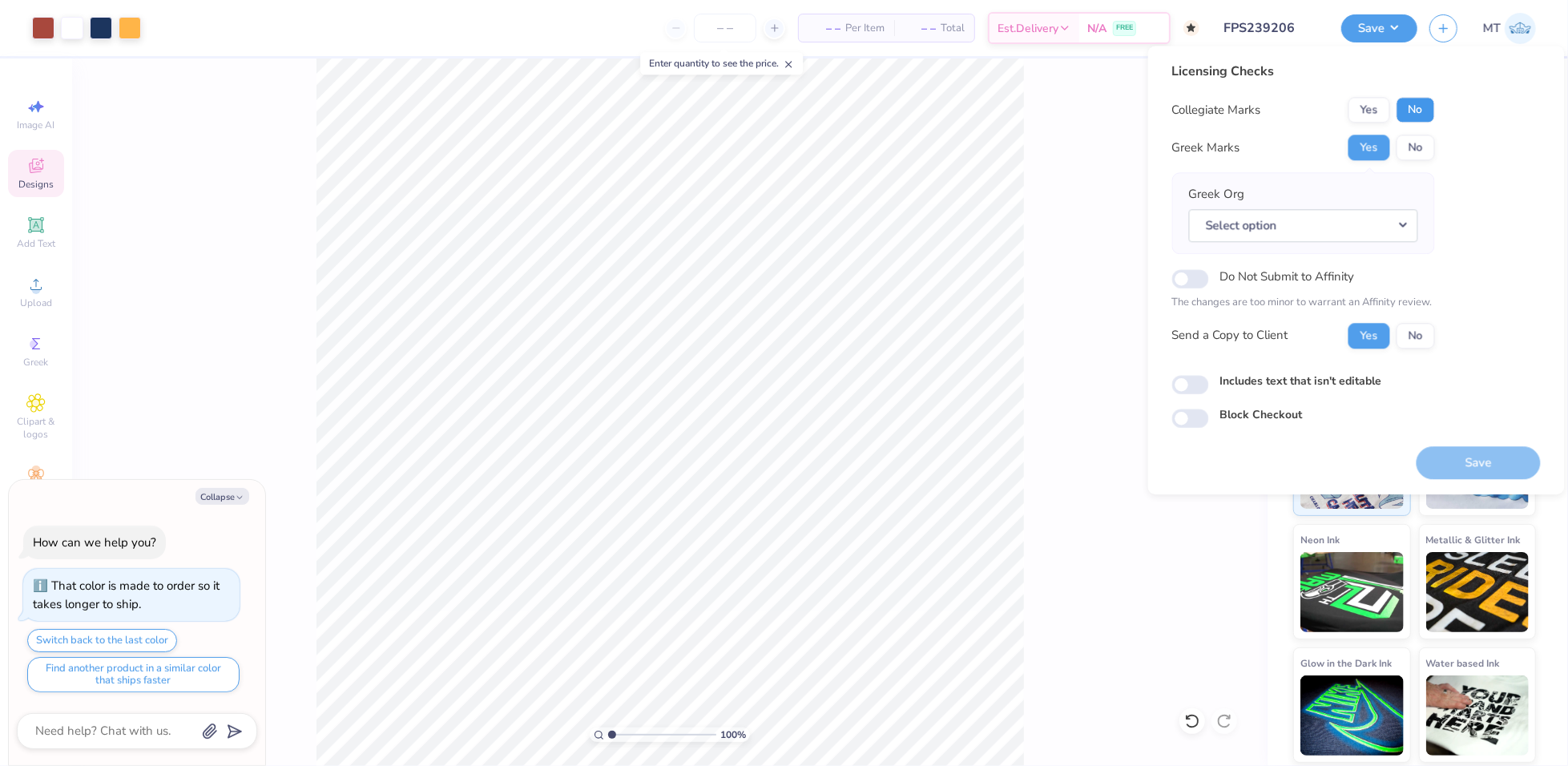
click at [1418, 115] on button "No" at bounding box center [1416, 110] width 38 height 26
click at [1397, 217] on button "Select option" at bounding box center [1304, 225] width 229 height 33
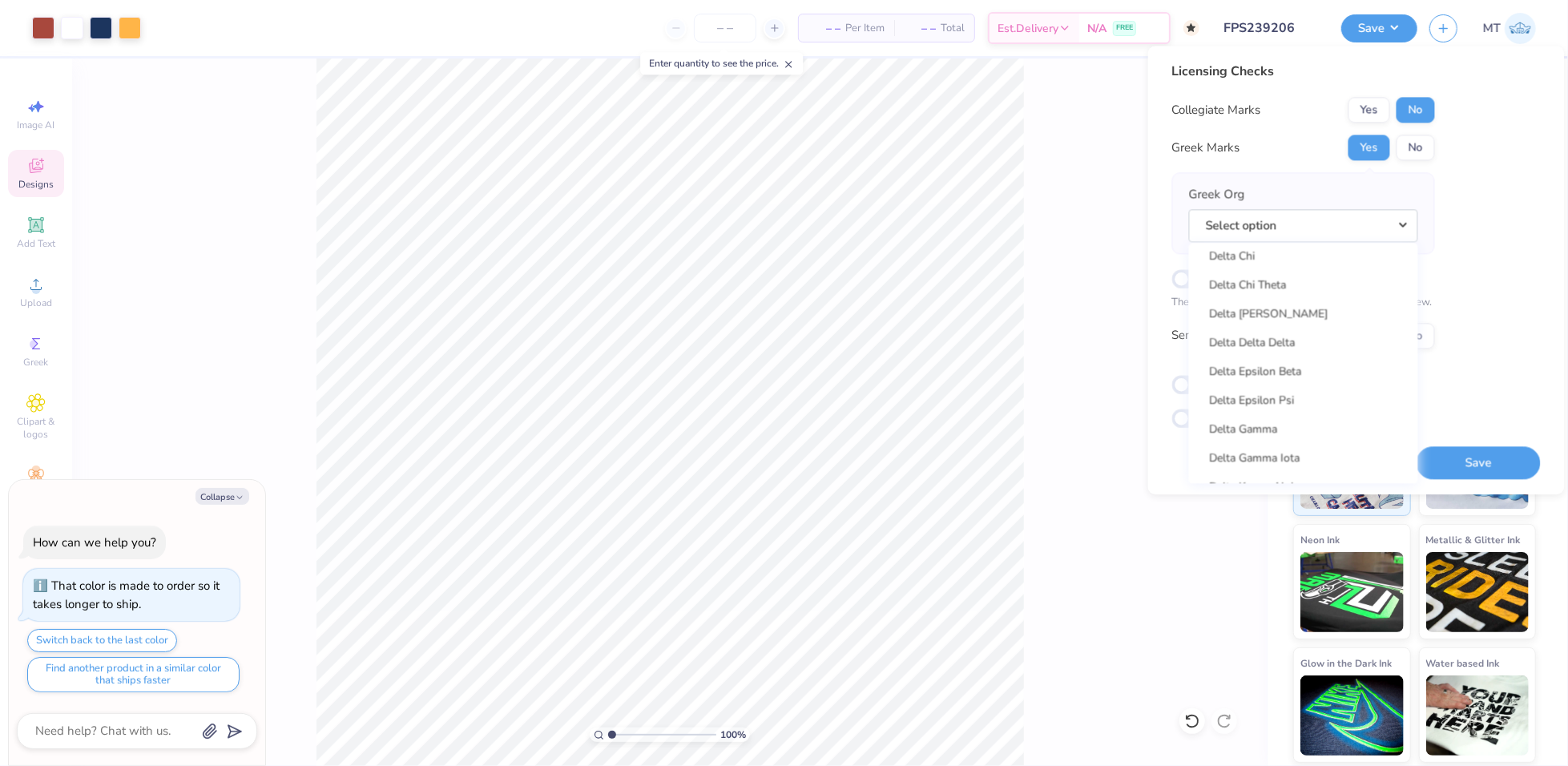
scroll to position [3557, 0]
click at [1259, 347] on link "Delta Delta Delta" at bounding box center [1304, 339] width 216 height 27
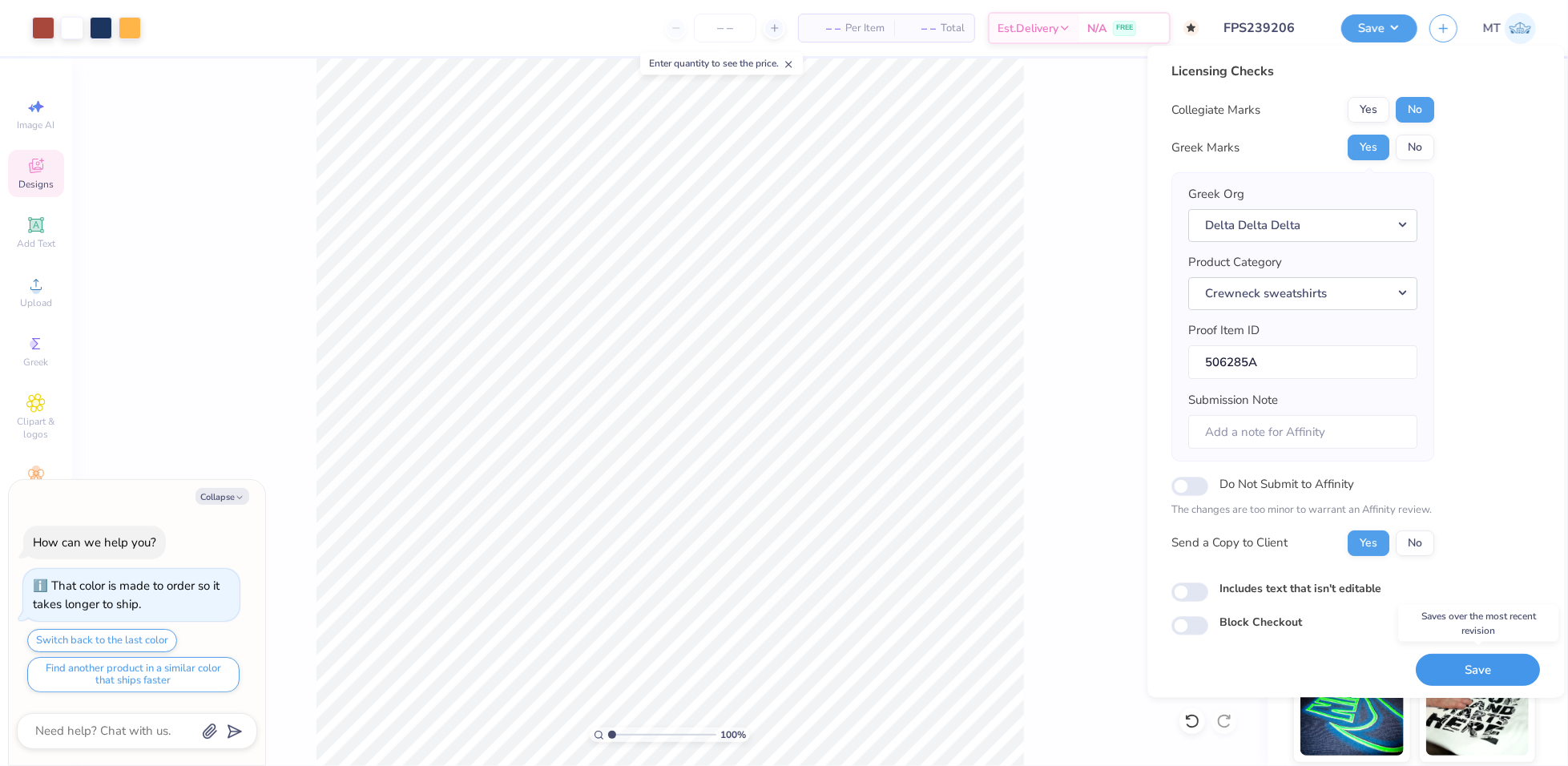
click at [1501, 666] on button "Save" at bounding box center [1479, 670] width 125 height 33
type textarea "x"
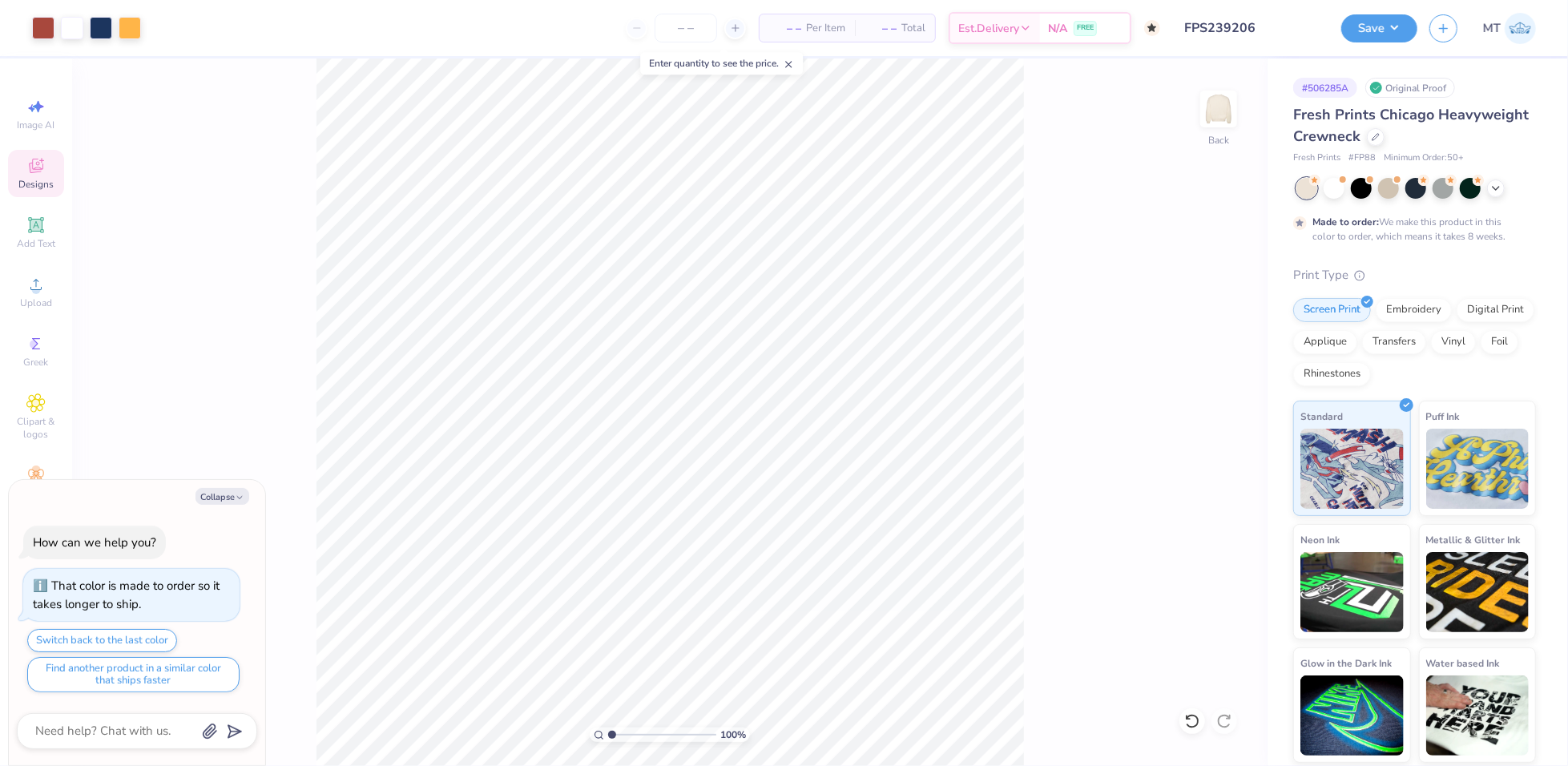
click at [1248, 33] on input "FPS239206" at bounding box center [1250, 27] width 157 height 32
